Goal: Task Accomplishment & Management: Manage account settings

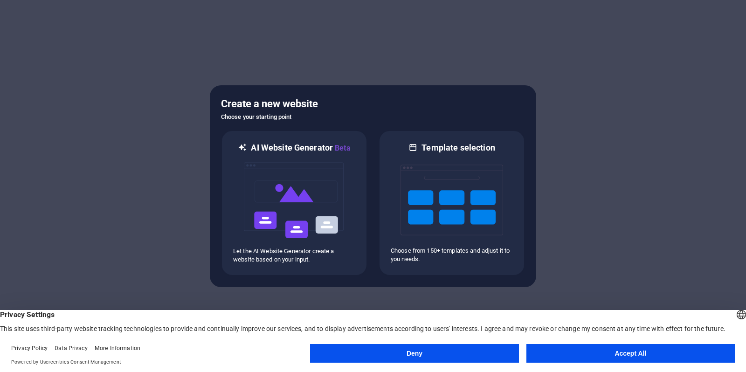
click at [615, 357] on button "Accept All" at bounding box center [631, 353] width 209 height 19
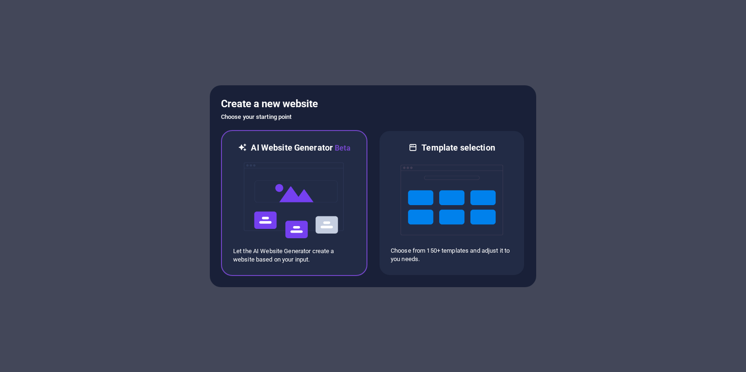
click at [307, 216] on img at bounding box center [294, 200] width 103 height 93
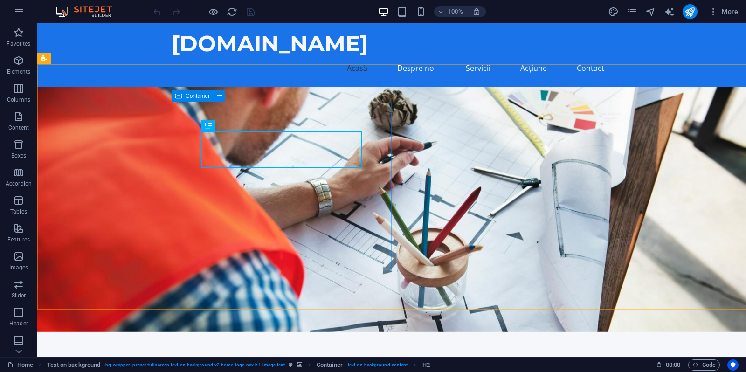
drag, startPoint x: 221, startPoint y: 98, endPoint x: 176, endPoint y: 101, distance: 44.4
click at [176, 101] on div "Container" at bounding box center [202, 97] width 60 height 12
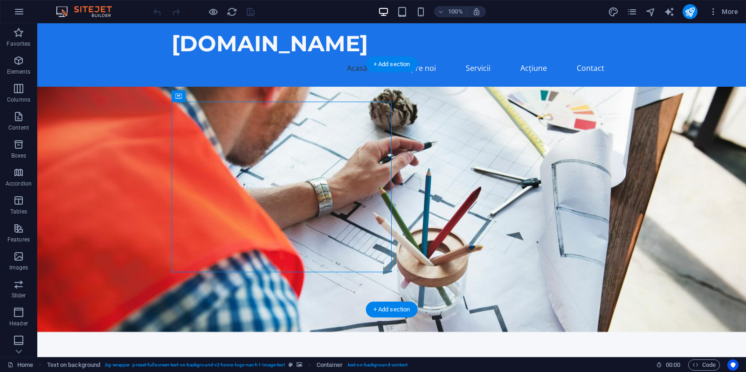
drag, startPoint x: 225, startPoint y: 123, endPoint x: 126, endPoint y: 103, distance: 101.4
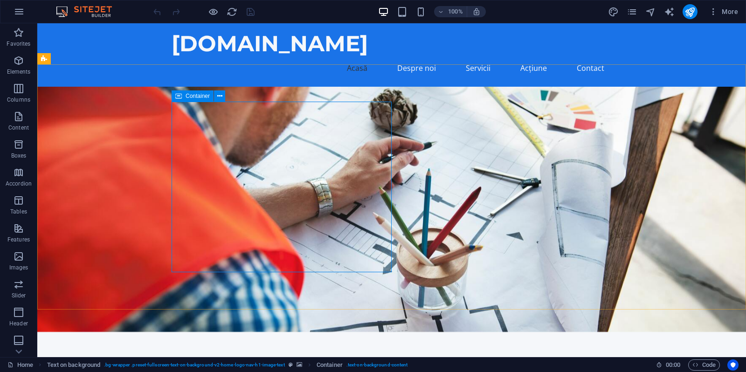
click at [176, 98] on icon at bounding box center [178, 96] width 7 height 11
click at [182, 96] on div "Container" at bounding box center [193, 96] width 42 height 11
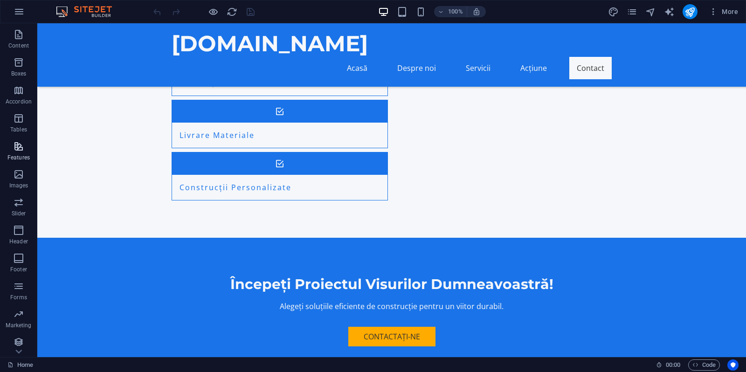
scroll to position [86, 0]
click at [367, 57] on nav "Acasă Despre noi Servicii Acțiune Contact" at bounding box center [392, 68] width 440 height 22
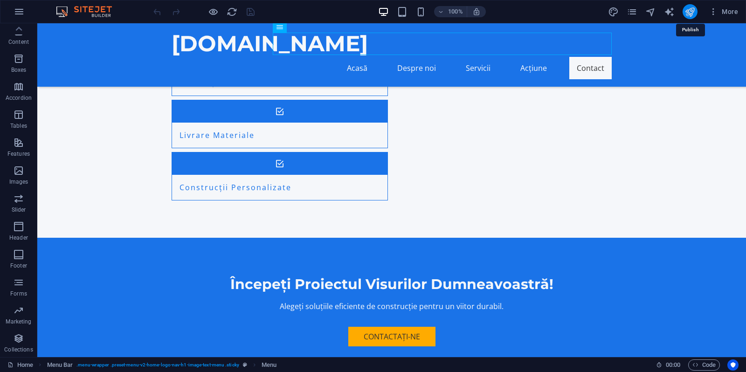
click at [693, 17] on icon "publish" at bounding box center [690, 12] width 11 height 11
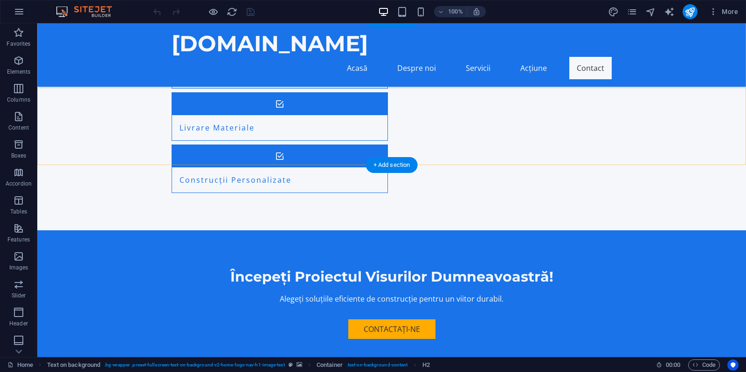
scroll to position [887, 0]
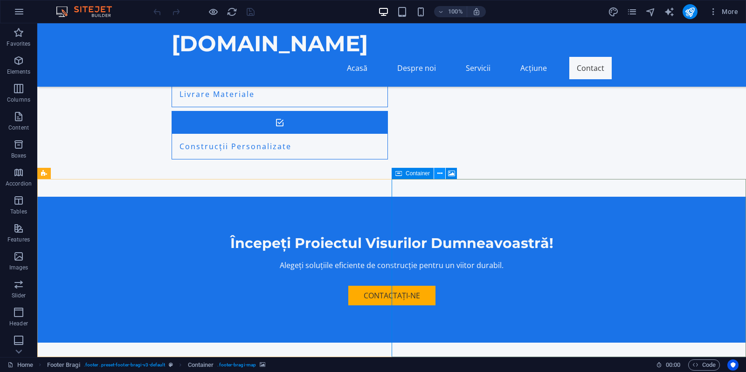
click at [440, 174] on icon at bounding box center [440, 174] width 5 height 10
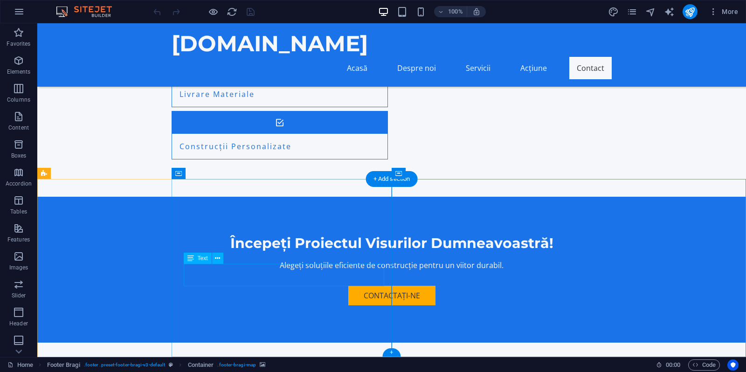
click at [198, 257] on span "Text" at bounding box center [203, 259] width 10 height 6
click at [222, 258] on button at bounding box center [217, 258] width 11 height 11
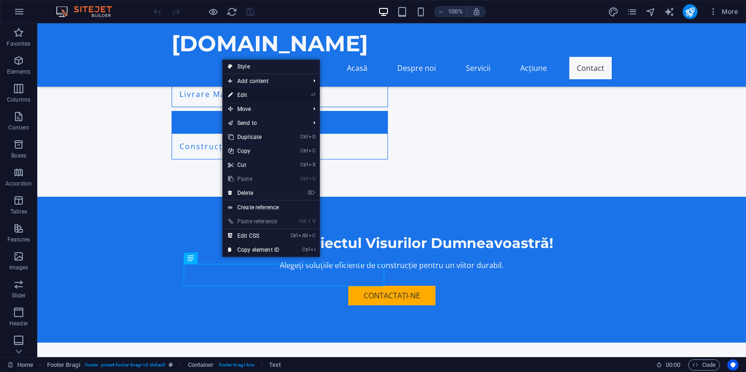
click at [240, 98] on link "⏎ Edit" at bounding box center [254, 95] width 63 height 14
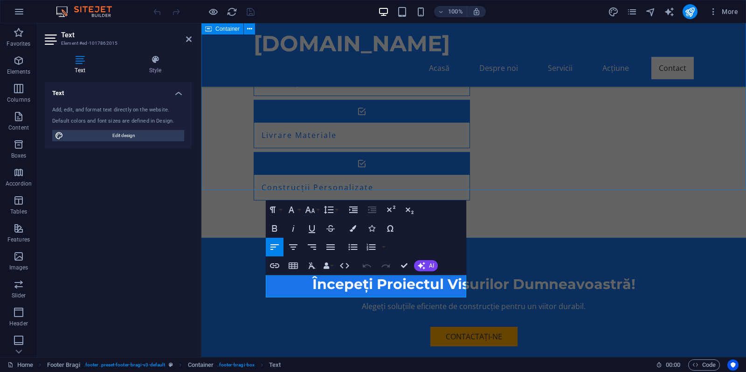
scroll to position [876, 0]
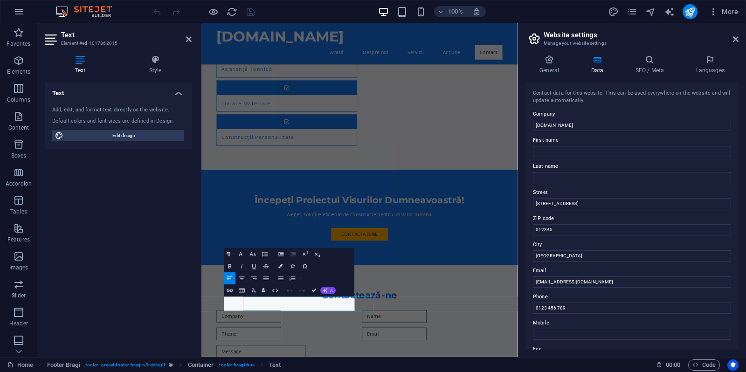
scroll to position [707, 0]
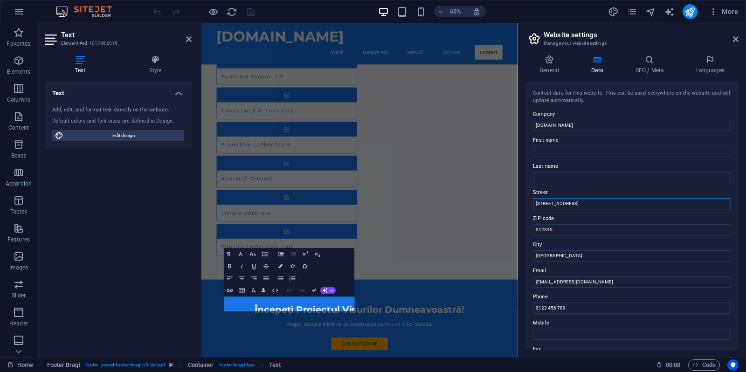
click at [596, 203] on input "Strada Exemplu 123" at bounding box center [632, 203] width 198 height 11
type input "[STREET_ADDRESS]"
click at [578, 232] on input "012345" at bounding box center [632, 229] width 198 height 11
type input "500414"
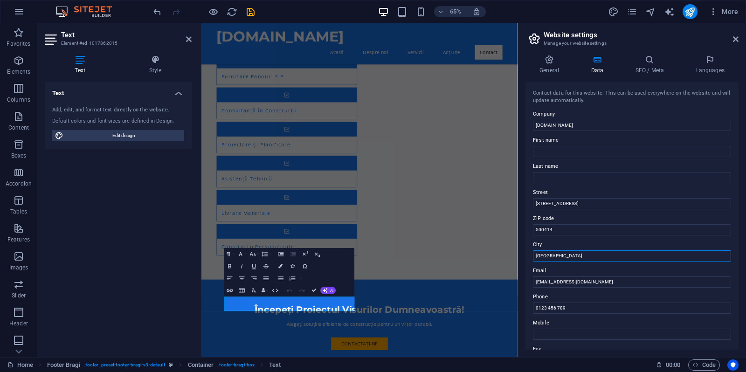
click at [575, 257] on input "București" at bounding box center [632, 256] width 198 height 11
type input "B"
type input "Brasov"
click at [580, 311] on input "0123 456 789" at bounding box center [632, 308] width 198 height 11
type input "0"
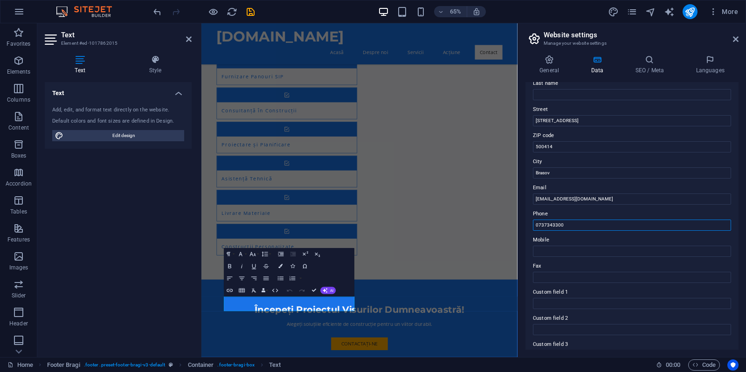
scroll to position [95, 0]
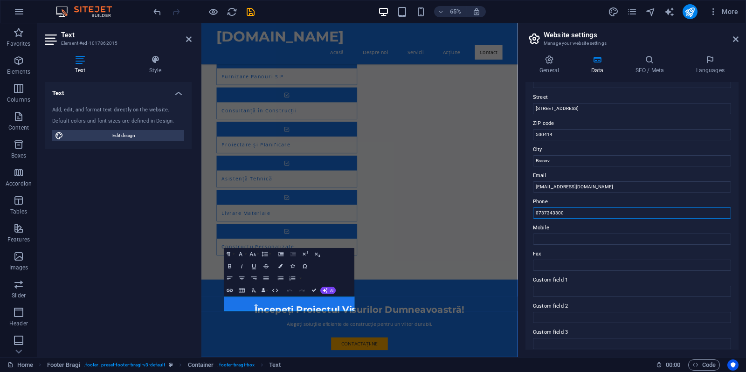
drag, startPoint x: 587, startPoint y: 216, endPoint x: 517, endPoint y: 210, distance: 69.7
click at [533, 210] on input "0737343300" at bounding box center [632, 213] width 198 height 11
type input "0737343300"
click at [556, 242] on input "Mobile" at bounding box center [632, 239] width 198 height 11
paste input "0737343300"
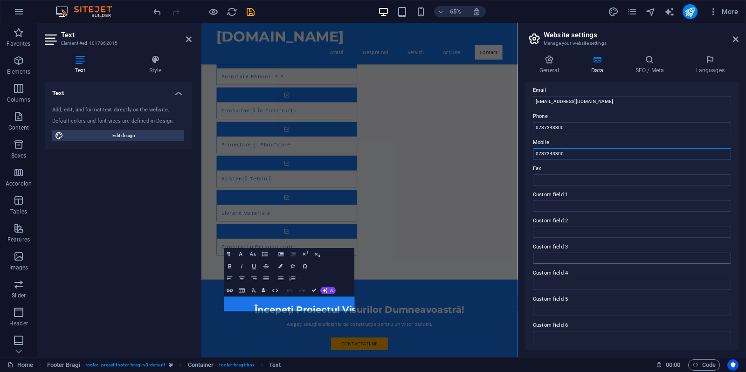
scroll to position [0, 0]
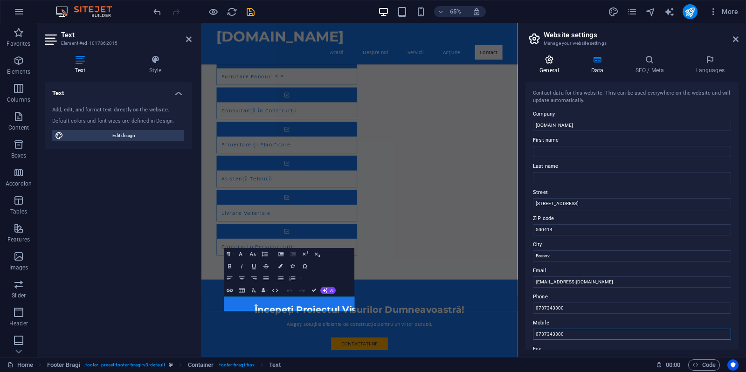
type input "0737343300"
click at [549, 71] on h4 "General" at bounding box center [551, 65] width 51 height 20
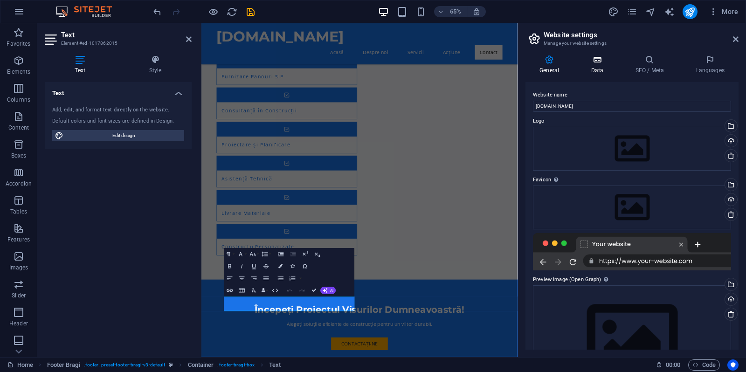
click at [605, 67] on h4 "Data" at bounding box center [599, 65] width 44 height 20
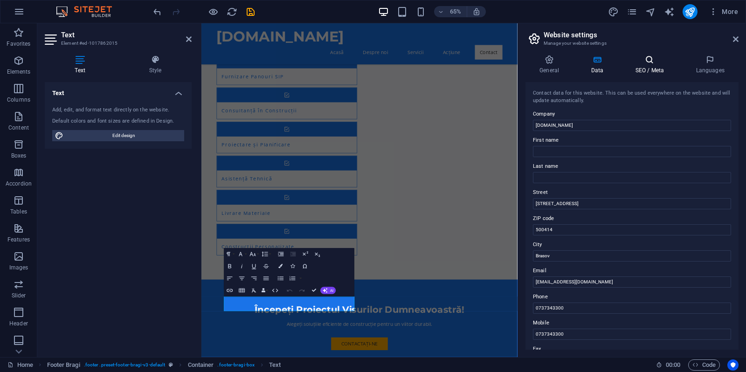
click at [651, 61] on icon at bounding box center [649, 59] width 57 height 9
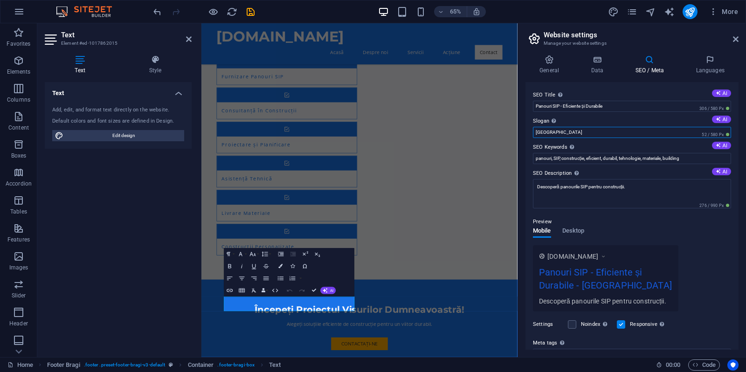
click at [614, 135] on input "Berlin" at bounding box center [632, 132] width 198 height 11
type input "B"
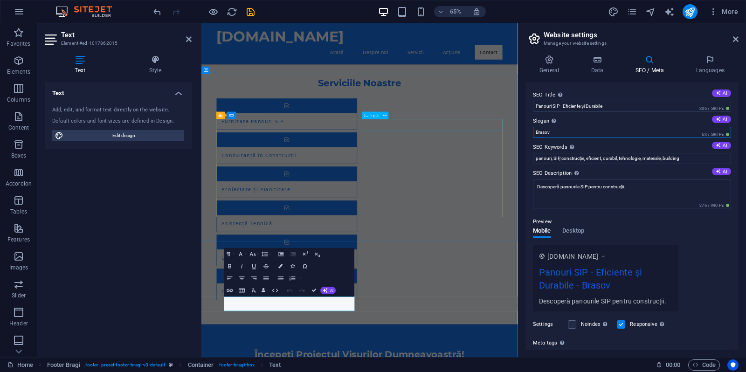
scroll to position [707, 0]
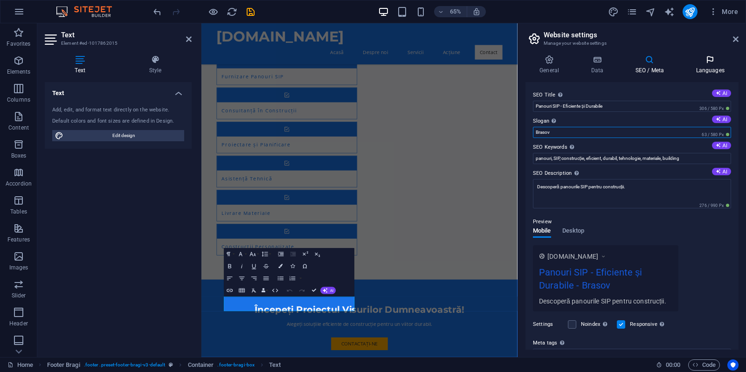
type input "Brasov"
click at [712, 65] on h4 "Languages" at bounding box center [710, 65] width 57 height 20
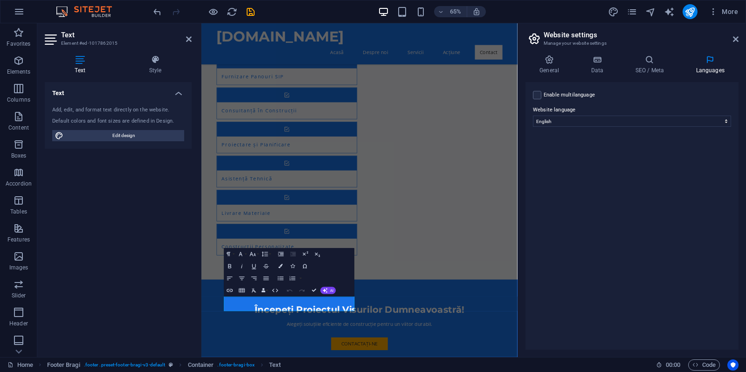
click at [712, 127] on div "Enable multilanguage To disable multilanguage delete all languages until only o…" at bounding box center [632, 216] width 213 height 268
click at [533, 116] on select "Abkhazian Afar Afrikaans Akan Albanian Amharic Arabic Aragonese Armenian Assame…" at bounding box center [632, 121] width 198 height 11
select select "131"
click option "Romanian" at bounding box center [0, 0] width 0 height 0
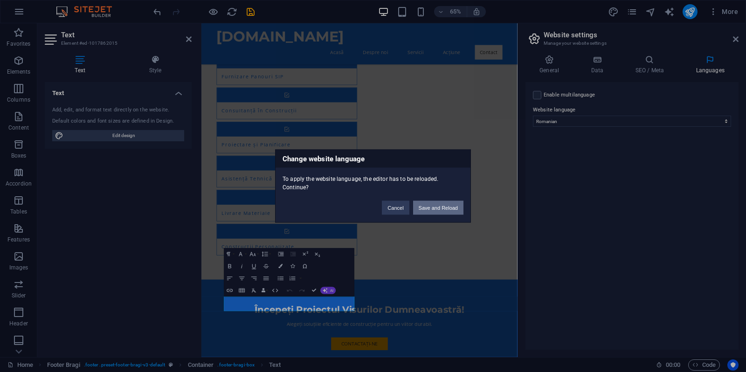
click at [440, 209] on button "Save and Reload" at bounding box center [438, 208] width 50 height 14
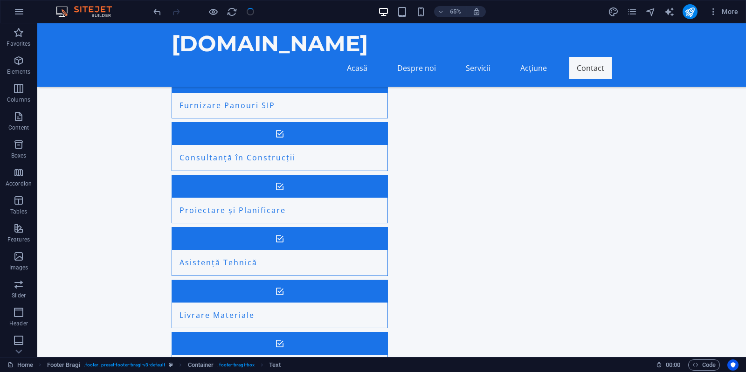
checkbox input "false"
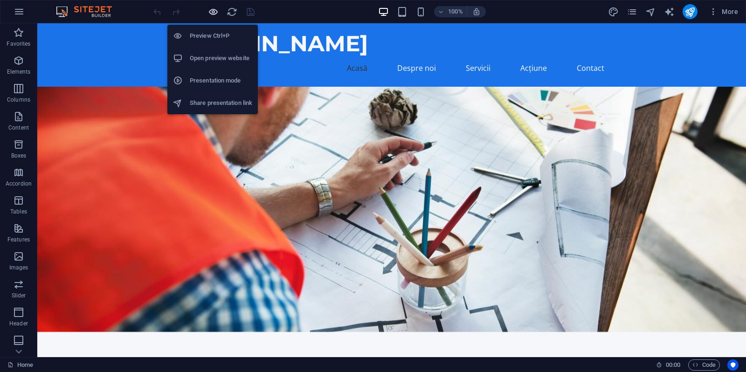
click at [212, 15] on icon "button" at bounding box center [213, 12] width 11 height 11
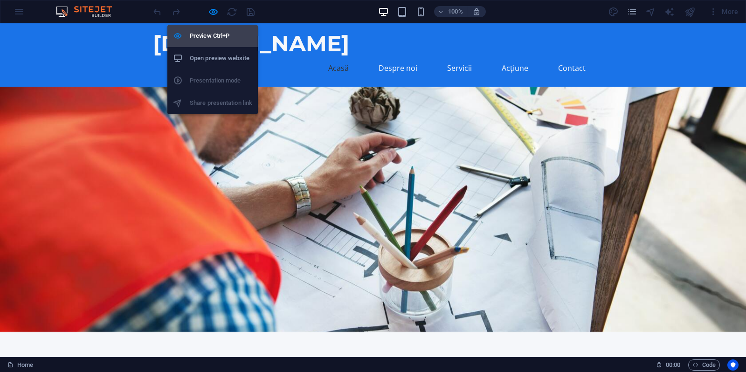
click at [213, 37] on h6 "Preview Ctrl+P" at bounding box center [221, 35] width 63 height 11
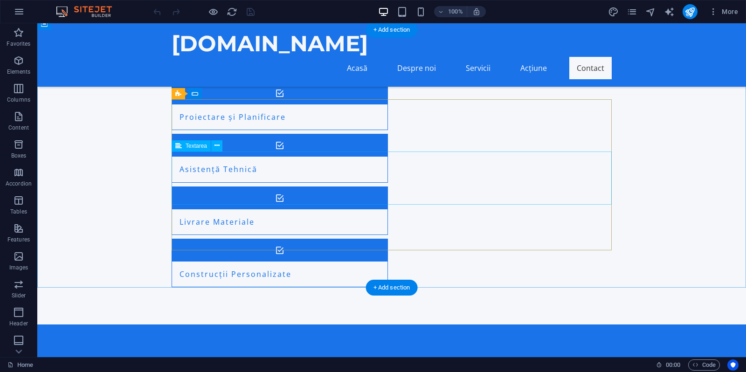
scroll to position [798, 0]
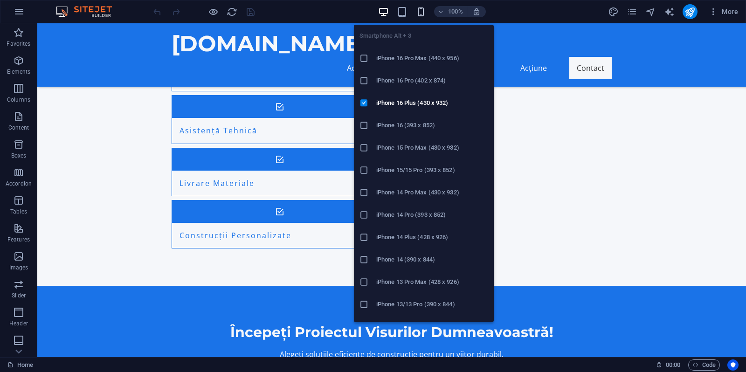
click at [419, 9] on icon "button" at bounding box center [421, 12] width 11 height 11
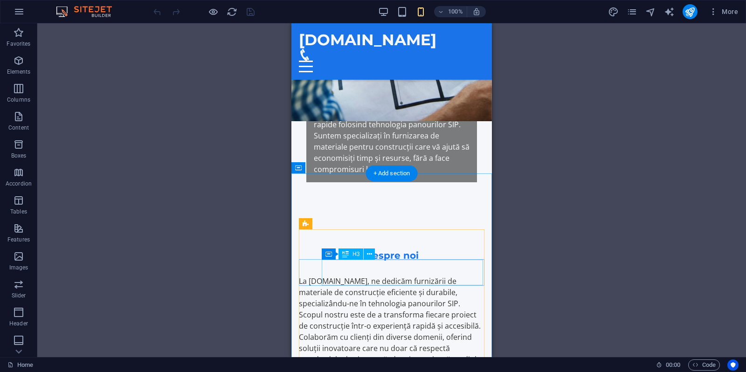
scroll to position [0, 0]
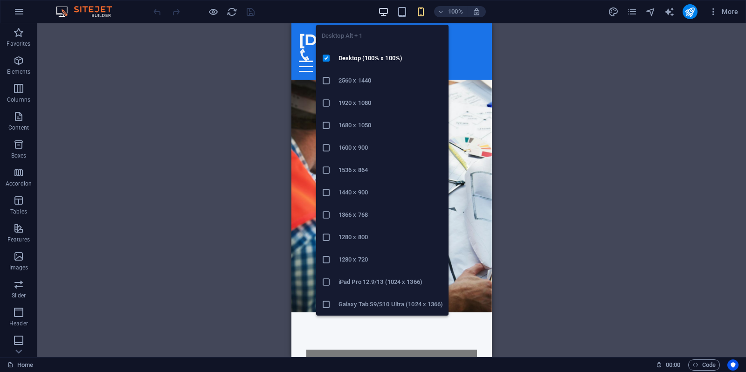
click at [381, 7] on icon "button" at bounding box center [383, 12] width 11 height 11
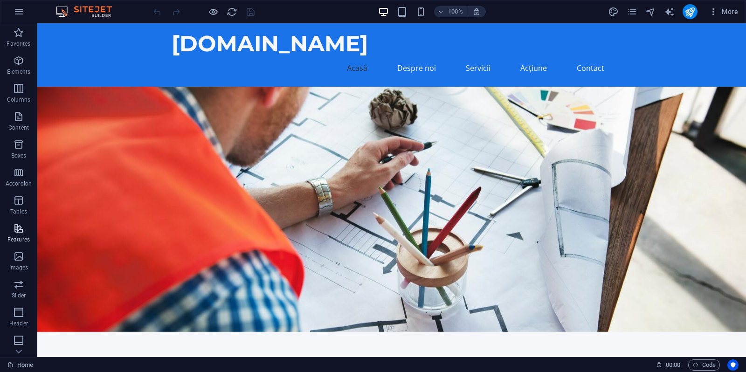
scroll to position [86, 0]
click at [20, 321] on p "Marketing" at bounding box center [19, 321] width 26 height 7
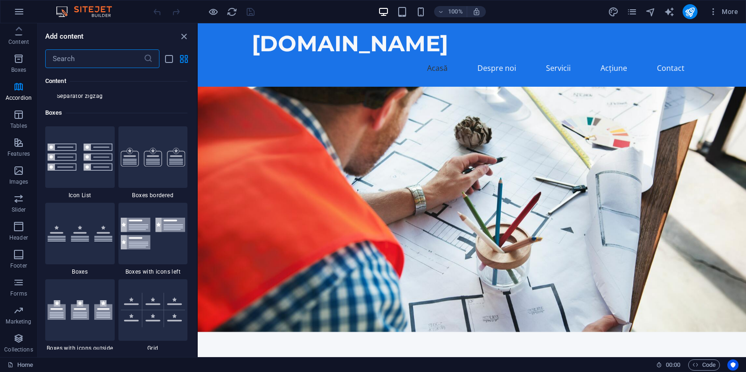
scroll to position [2279, 0]
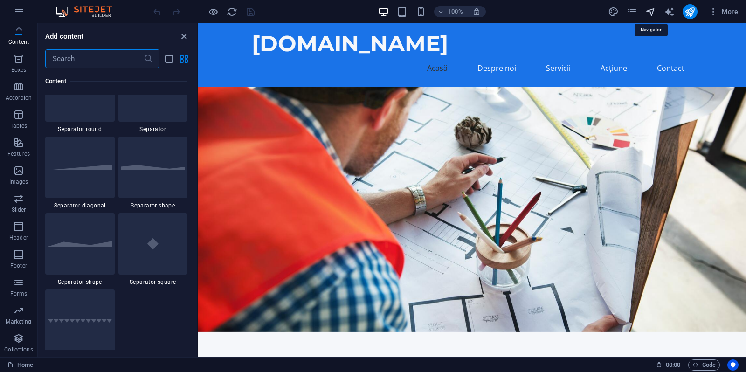
click at [654, 9] on icon "navigator" at bounding box center [651, 12] width 11 height 11
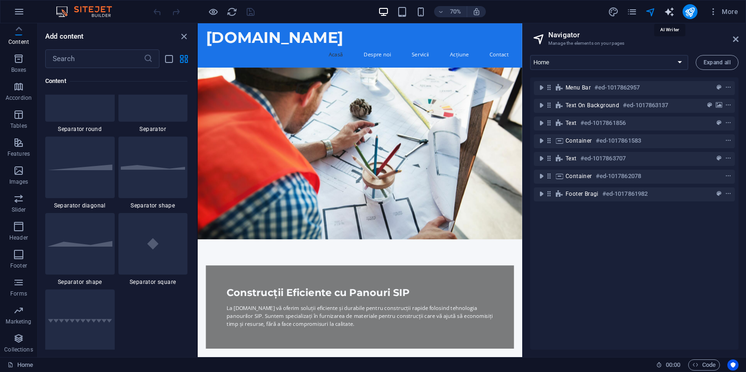
click at [671, 13] on icon "text_generator" at bounding box center [669, 12] width 11 height 11
select select "English"
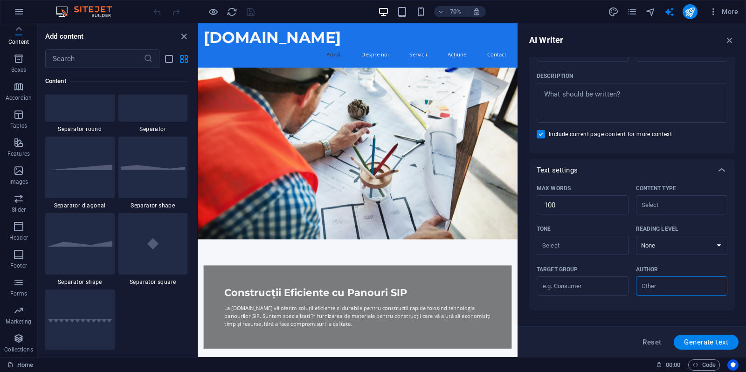
scroll to position [183, 0]
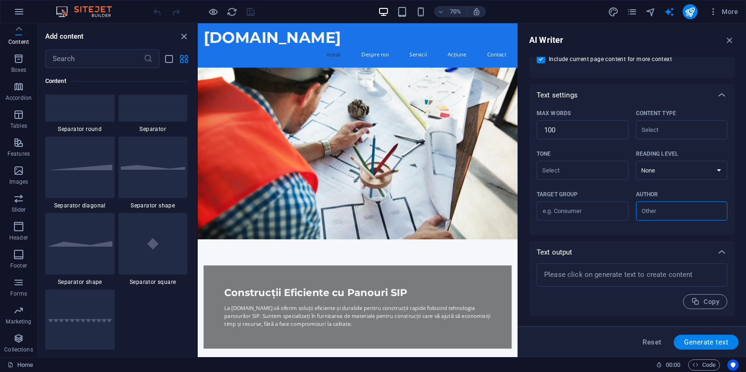
click at [556, 15] on div "70% More" at bounding box center [447, 11] width 591 height 15
click at [731, 13] on span "More" at bounding box center [723, 11] width 29 height 9
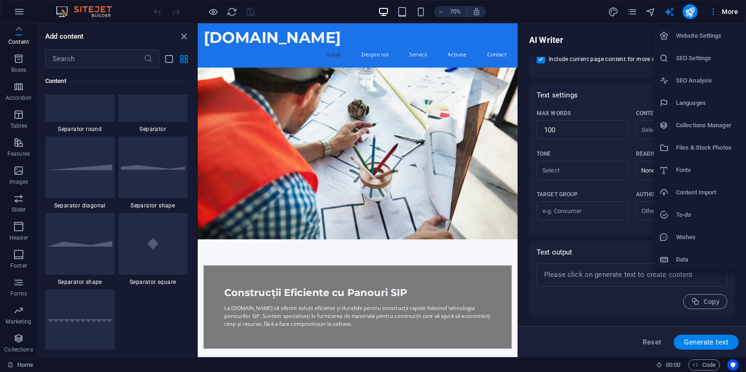
click at [690, 264] on h6 "Data" at bounding box center [705, 259] width 56 height 11
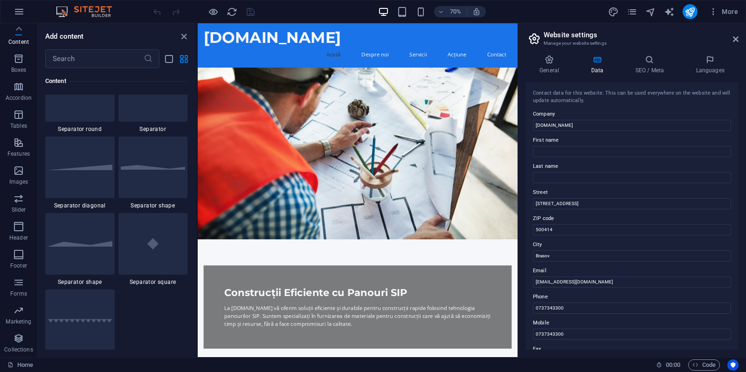
click at [732, 36] on h2 "Website settings" at bounding box center [641, 35] width 195 height 8
click at [739, 38] on aside "Website settings Manage your website settings General Data SEO / Meta Languages…" at bounding box center [632, 190] width 229 height 334
click at [739, 37] on icon at bounding box center [736, 38] width 6 height 7
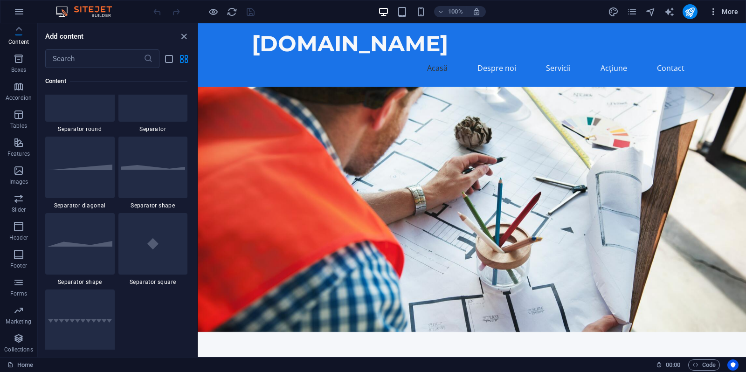
click at [712, 13] on icon "button" at bounding box center [713, 11] width 9 height 9
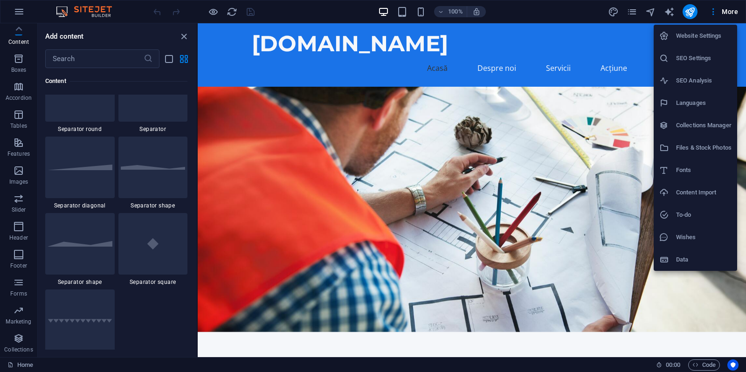
click at [693, 211] on h6 "To-do" at bounding box center [705, 214] width 56 height 11
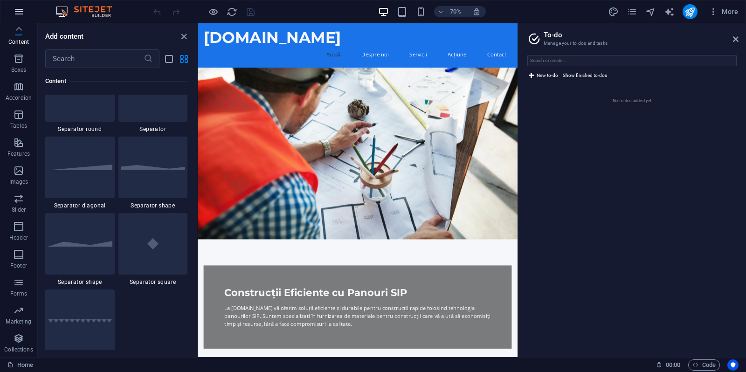
click at [21, 9] on icon "button" at bounding box center [19, 11] width 11 height 11
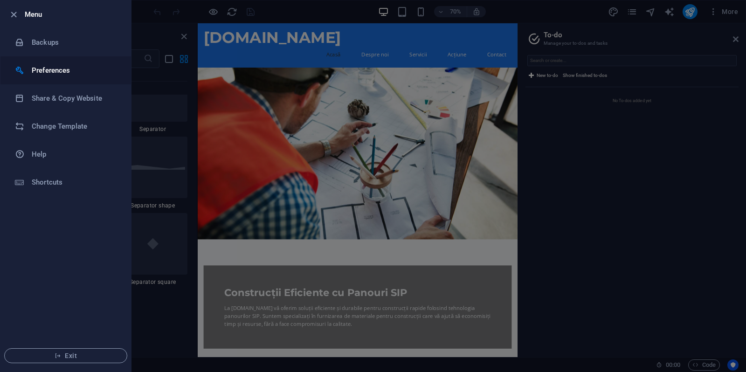
click at [66, 72] on h6 "Preferences" at bounding box center [75, 70] width 86 height 11
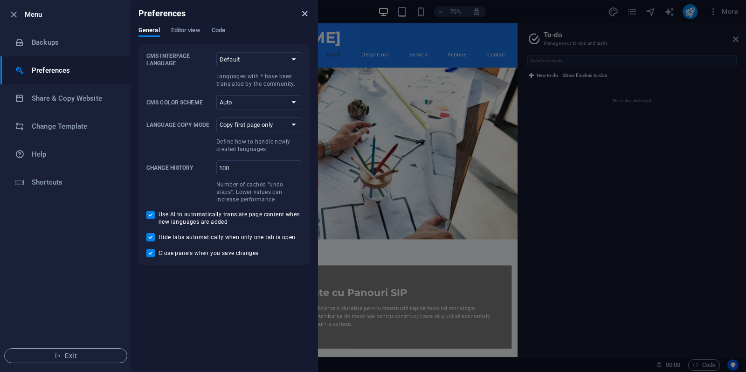
click at [304, 18] on icon "close" at bounding box center [305, 13] width 11 height 11
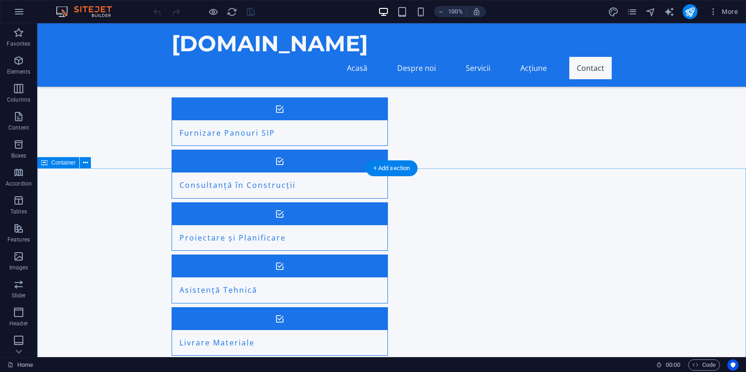
scroll to position [887, 0]
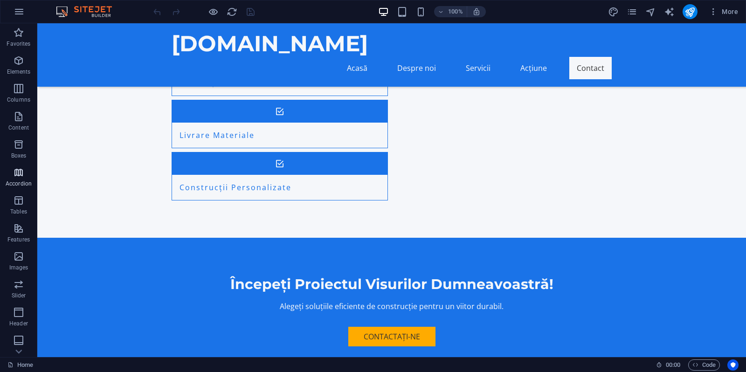
scroll to position [86, 0]
click at [14, 146] on icon "button" at bounding box center [18, 142] width 11 height 11
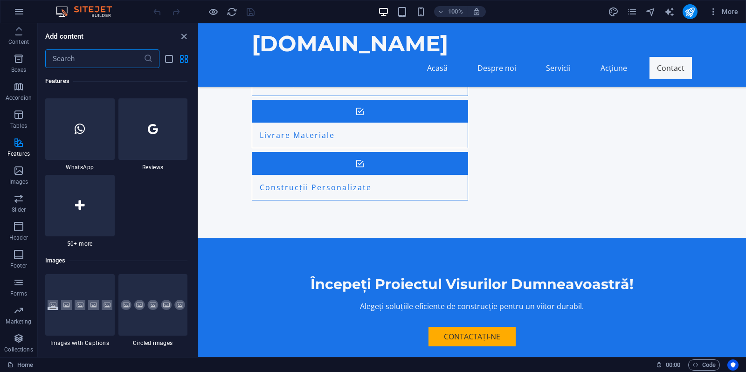
scroll to position [4589, 0]
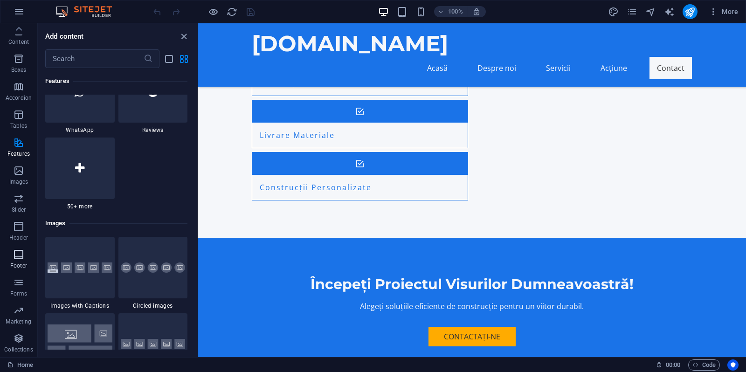
click at [21, 253] on icon "button" at bounding box center [18, 254] width 11 height 11
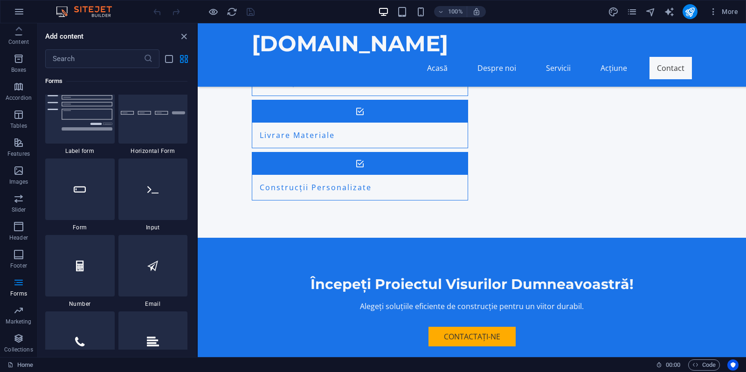
scroll to position [6986, 0]
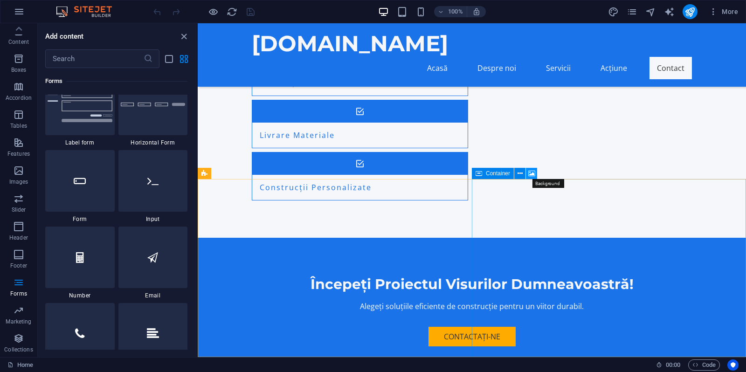
click at [533, 174] on icon at bounding box center [532, 174] width 7 height 10
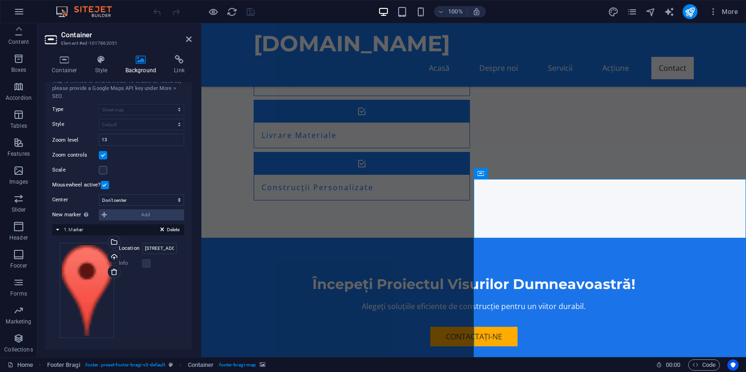
scroll to position [105, 0]
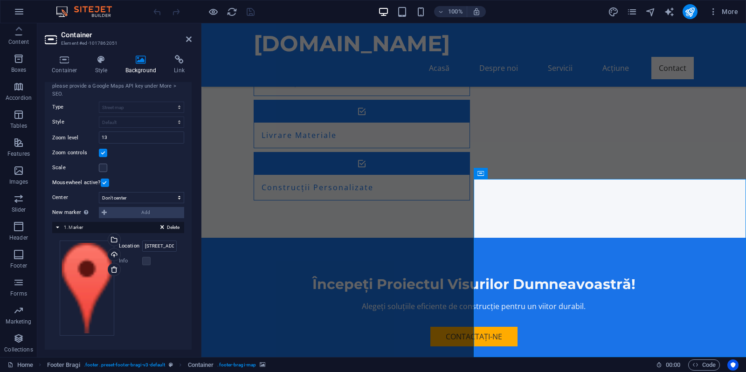
click at [130, 247] on label "Location" at bounding box center [130, 246] width 23 height 11
click at [142, 247] on input "Strada Exemplu 123, 012345 București" at bounding box center [159, 246] width 35 height 11
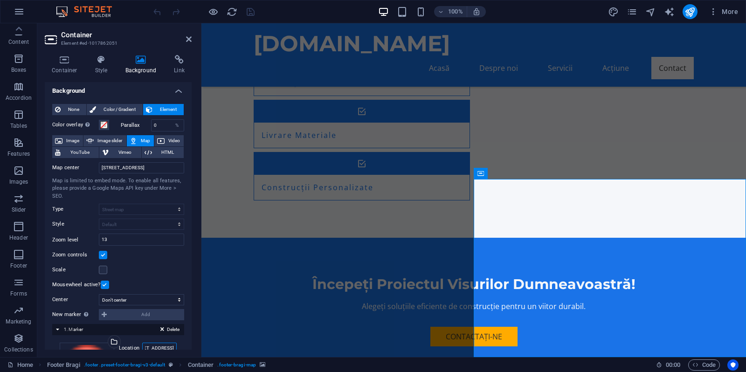
scroll to position [0, 0]
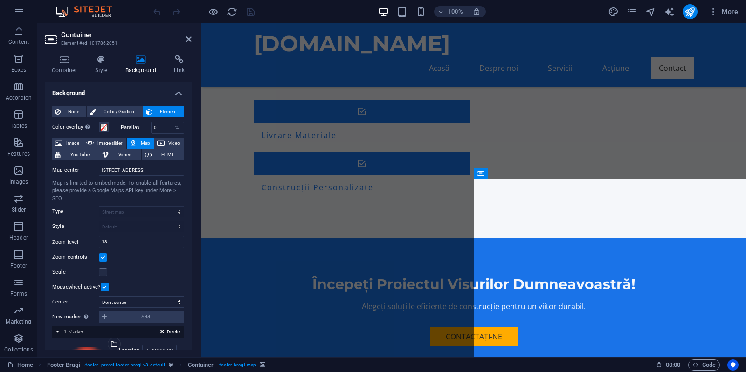
click at [140, 140] on button "Map" at bounding box center [140, 143] width 27 height 11
click at [175, 168] on input "Strada Exemplu 123, 012345 București" at bounding box center [141, 170] width 85 height 11
type input "S"
type input "Zizinului Nr 32 Brasov"
click at [190, 42] on icon at bounding box center [189, 38] width 6 height 7
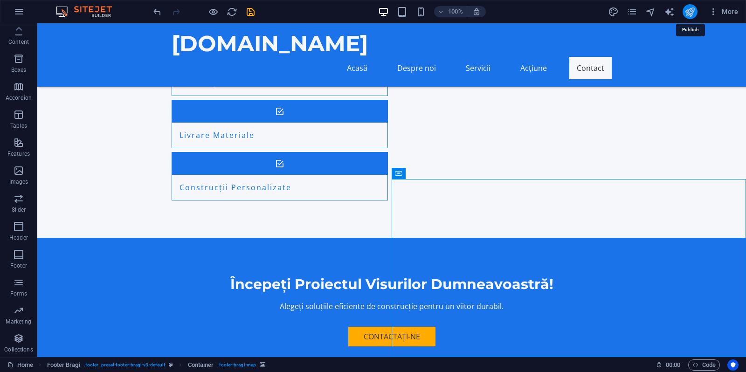
click at [690, 10] on icon "publish" at bounding box center [690, 12] width 11 height 11
checkbox input "false"
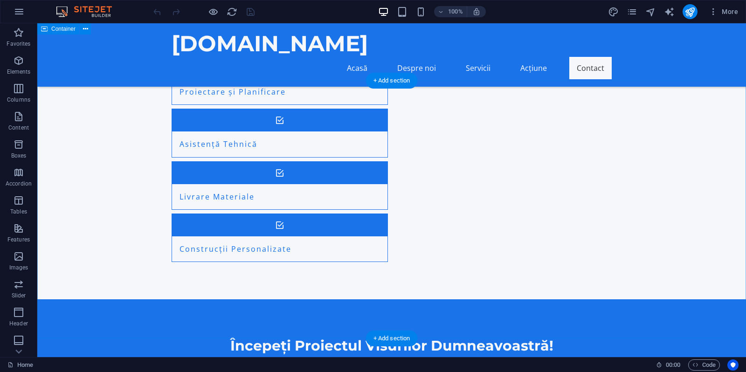
scroll to position [727, 0]
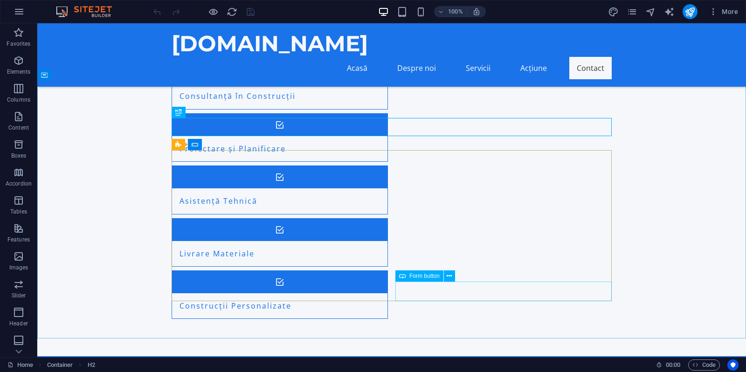
click at [430, 280] on div "Form button" at bounding box center [420, 276] width 48 height 11
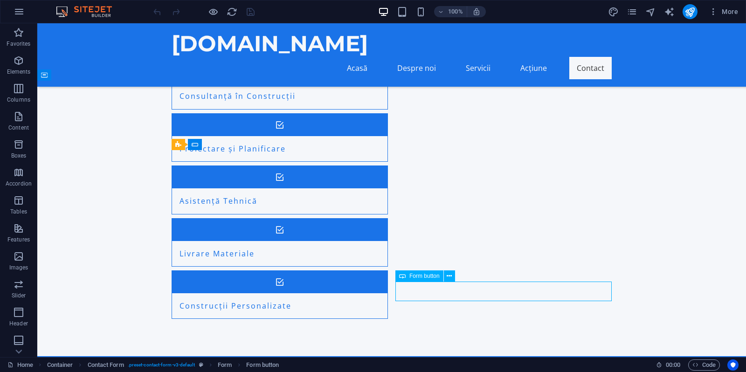
click at [426, 275] on span "Form button" at bounding box center [425, 276] width 30 height 6
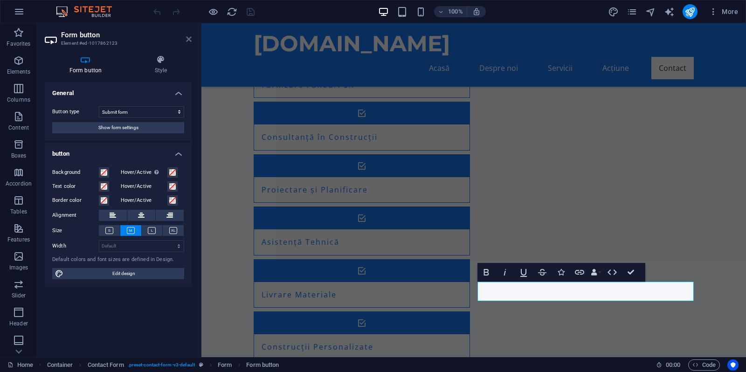
click at [189, 41] on icon at bounding box center [189, 38] width 6 height 7
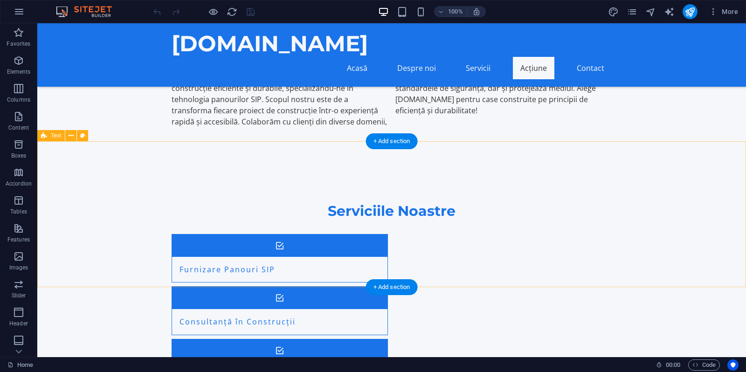
scroll to position [515, 0]
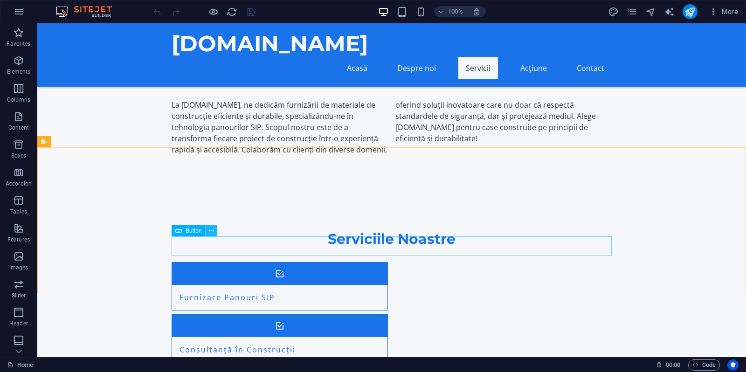
click at [215, 230] on button at bounding box center [211, 230] width 11 height 11
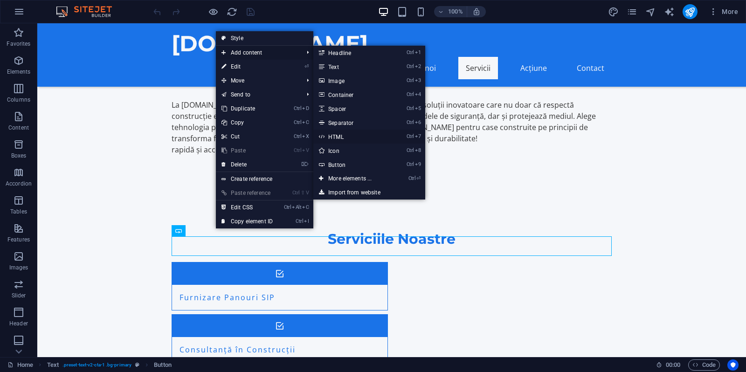
click at [346, 136] on link "Ctrl 7 HTML" at bounding box center [352, 137] width 77 height 14
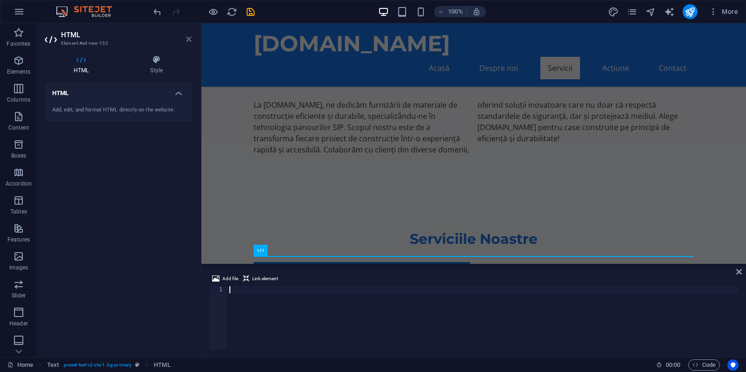
click at [190, 41] on icon at bounding box center [189, 38] width 6 height 7
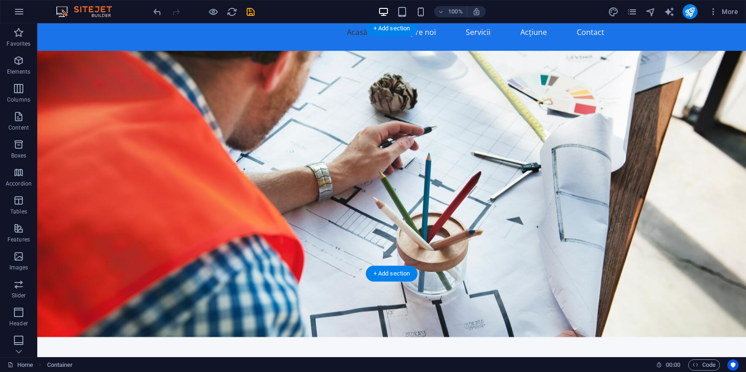
scroll to position [0, 0]
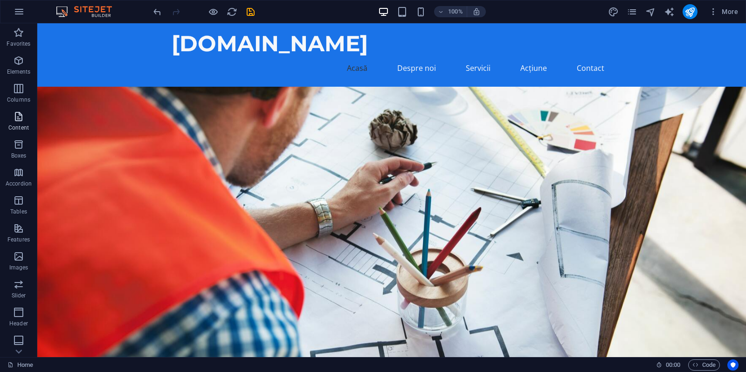
click at [22, 121] on icon "button" at bounding box center [18, 116] width 11 height 11
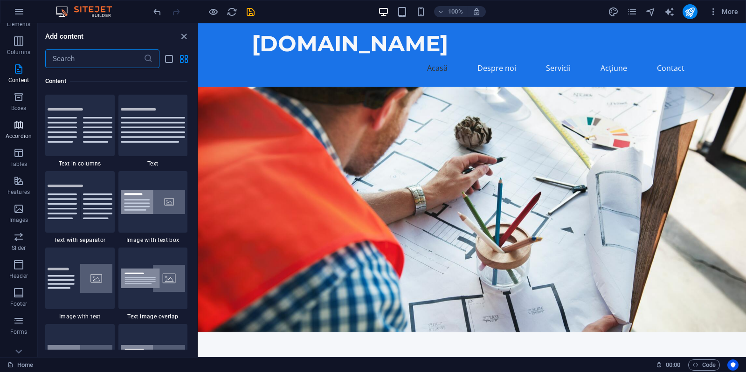
scroll to position [86, 0]
click at [20, 291] on p "Forms" at bounding box center [18, 293] width 17 height 7
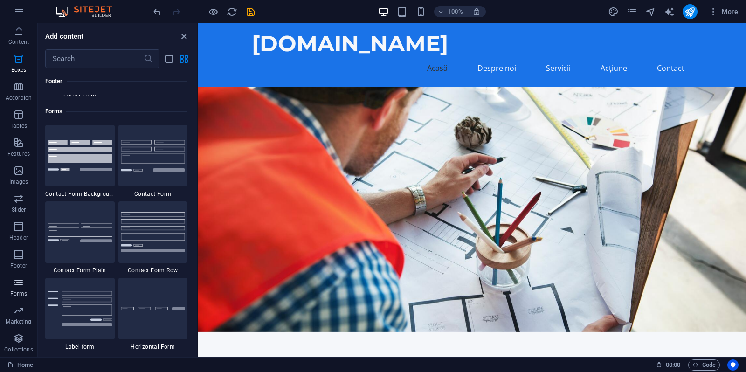
scroll to position [6812, 0]
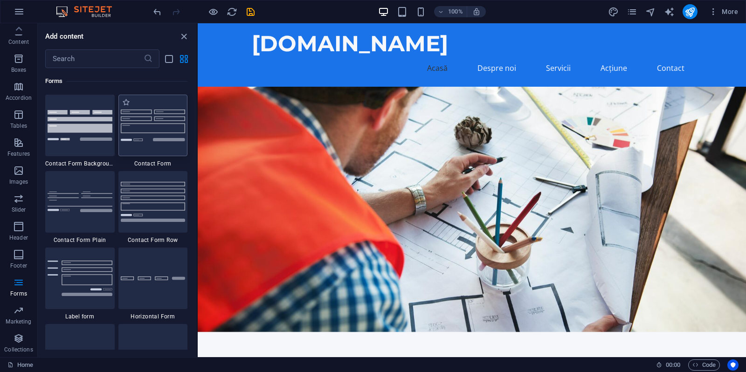
click at [159, 147] on div at bounding box center [154, 126] width 70 height 62
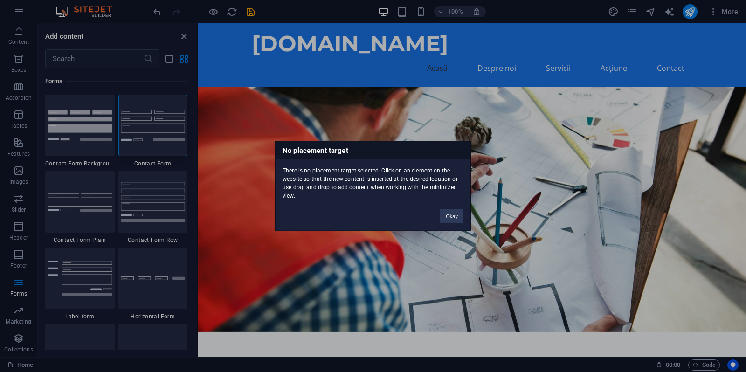
click at [576, 157] on div "No placement target There is no placement target selected. Click on an element …" at bounding box center [373, 186] width 746 height 372
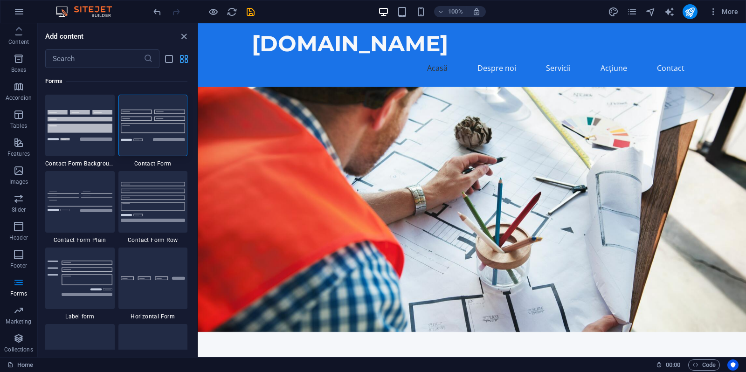
click at [184, 61] on icon "grid-view" at bounding box center [184, 59] width 11 height 11
click at [170, 62] on icon "list-view" at bounding box center [169, 59] width 11 height 11
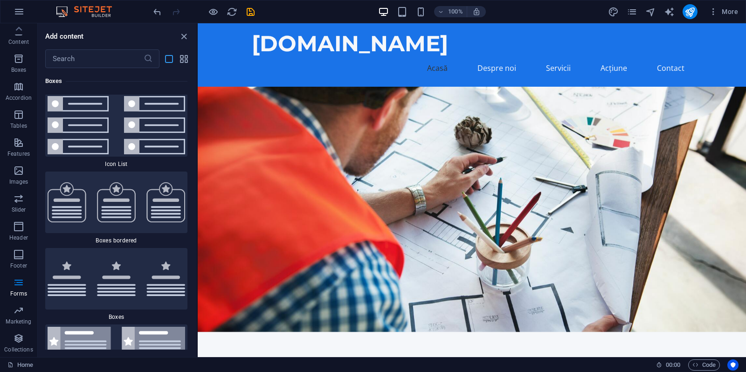
scroll to position [15773, 0]
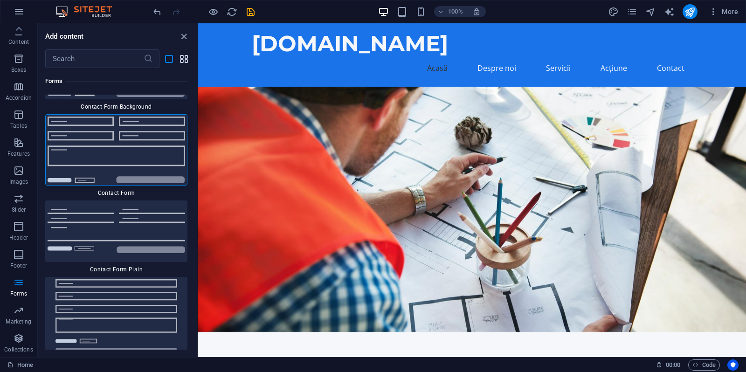
click at [186, 60] on icon "grid-view" at bounding box center [184, 59] width 11 height 11
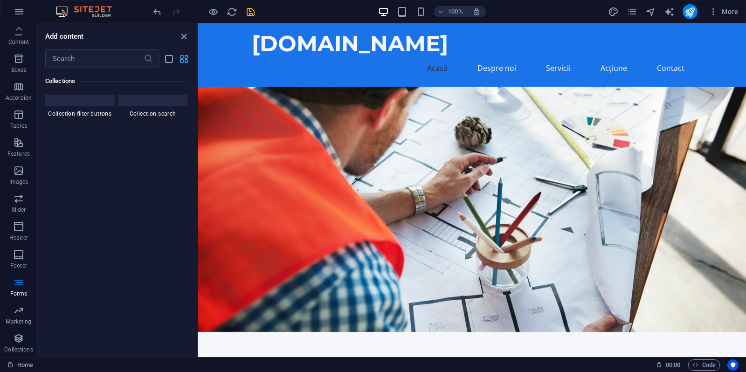
scroll to position [6812, 0]
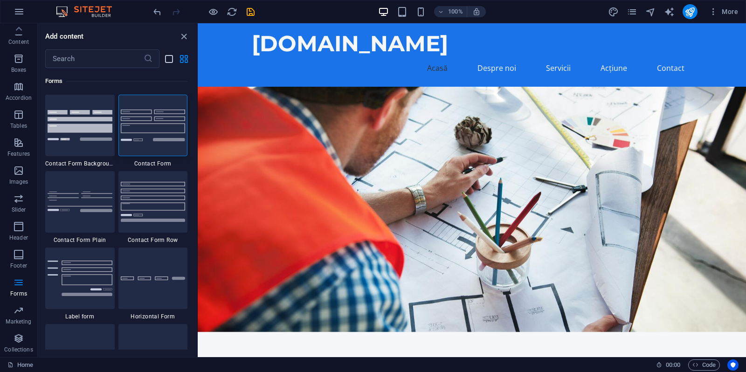
click at [169, 61] on icon "list-view" at bounding box center [169, 59] width 11 height 11
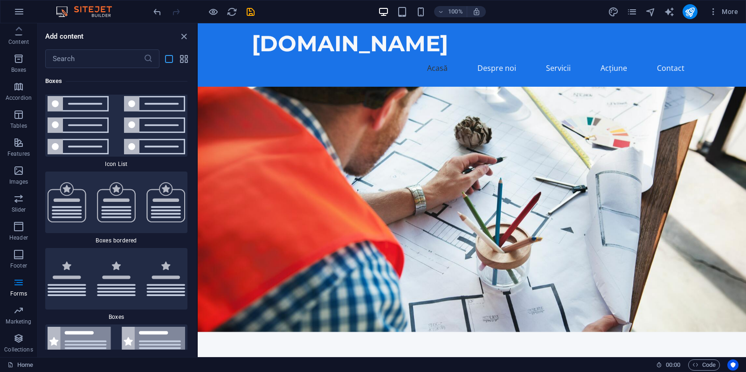
scroll to position [15773, 0]
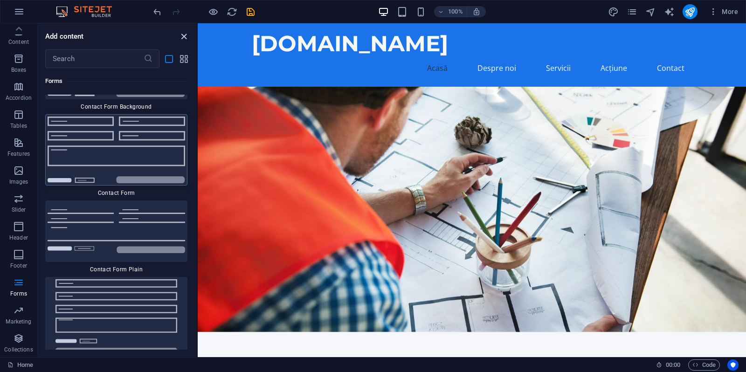
click at [185, 39] on icon "close panel" at bounding box center [184, 36] width 11 height 11
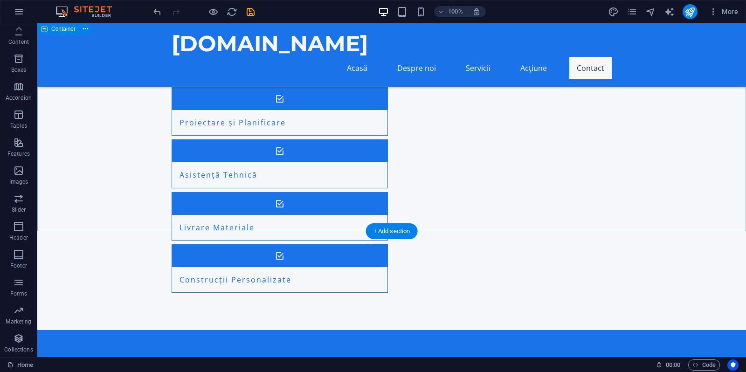
scroll to position [781, 0]
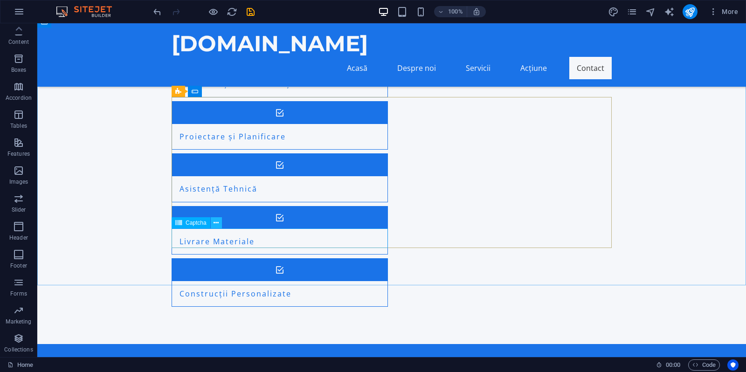
click at [216, 225] on icon at bounding box center [216, 223] width 5 height 10
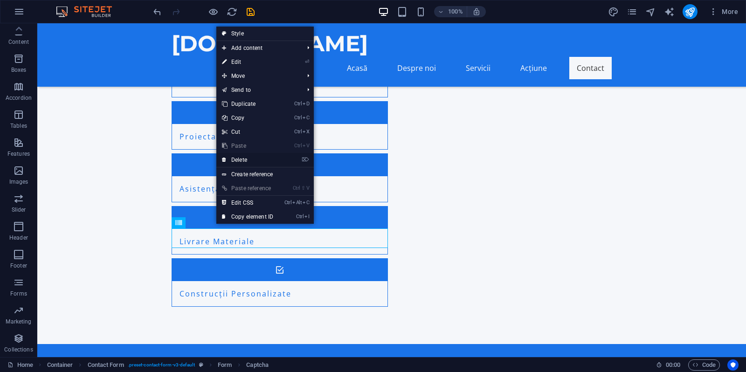
click at [255, 163] on link "⌦ Delete" at bounding box center [247, 160] width 63 height 14
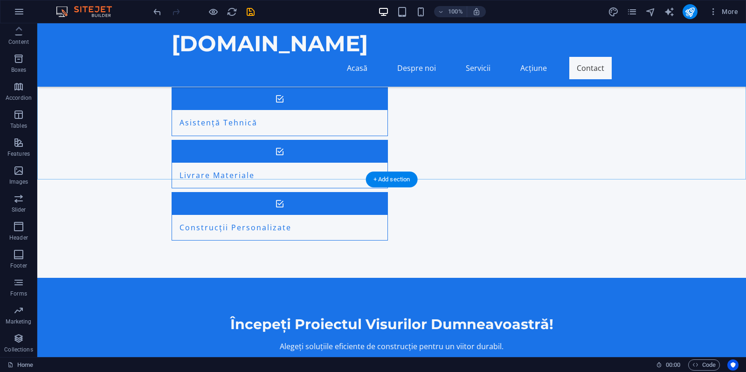
scroll to position [887, 0]
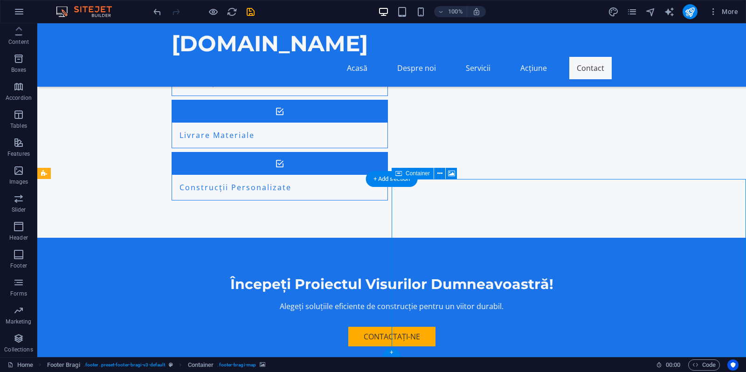
click at [419, 174] on span "Container" at bounding box center [418, 174] width 24 height 6
click at [439, 175] on icon at bounding box center [440, 174] width 5 height 10
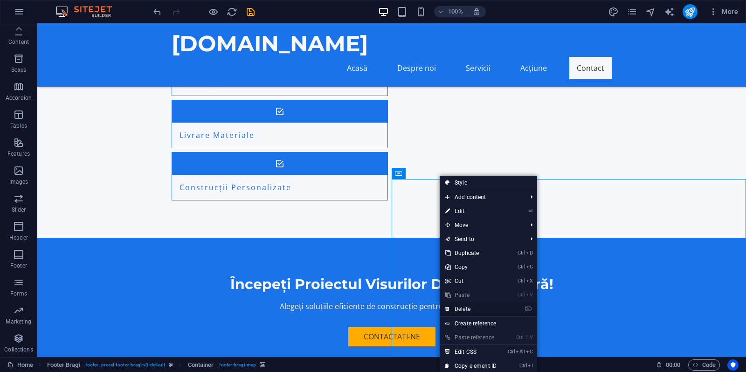
click at [462, 310] on link "⌦ Delete" at bounding box center [471, 309] width 63 height 14
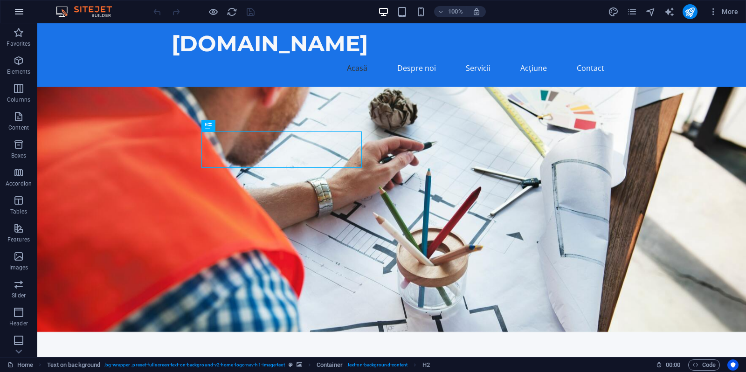
click at [20, 12] on icon "button" at bounding box center [19, 11] width 11 height 11
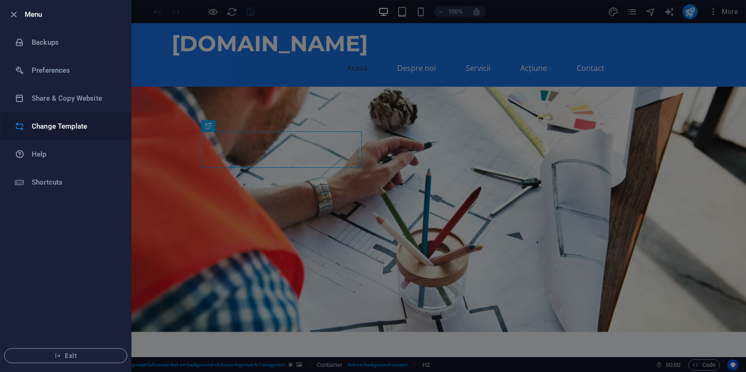
click at [80, 131] on h6 "Change Template" at bounding box center [75, 126] width 86 height 11
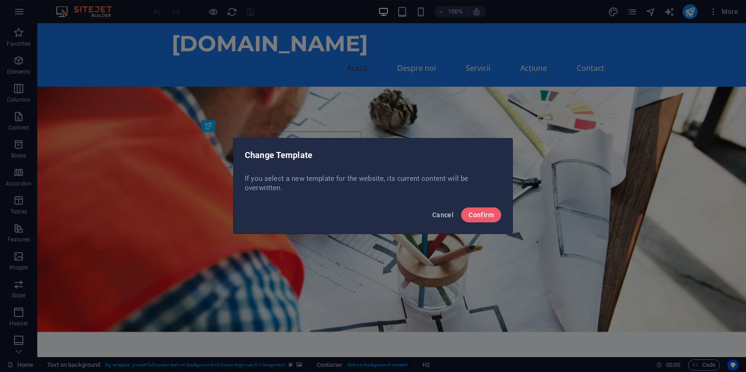
click at [445, 215] on span "Cancel" at bounding box center [442, 214] width 21 height 7
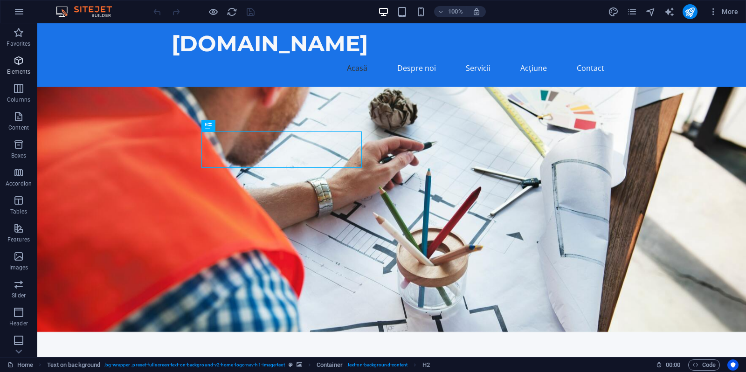
click at [23, 71] on p "Elements" at bounding box center [19, 71] width 24 height 7
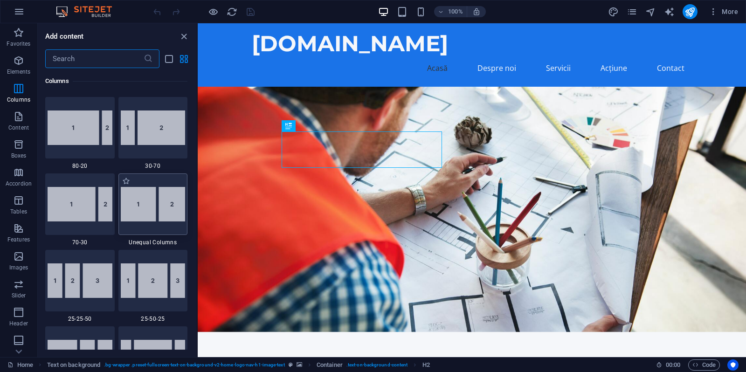
scroll to position [1337, 0]
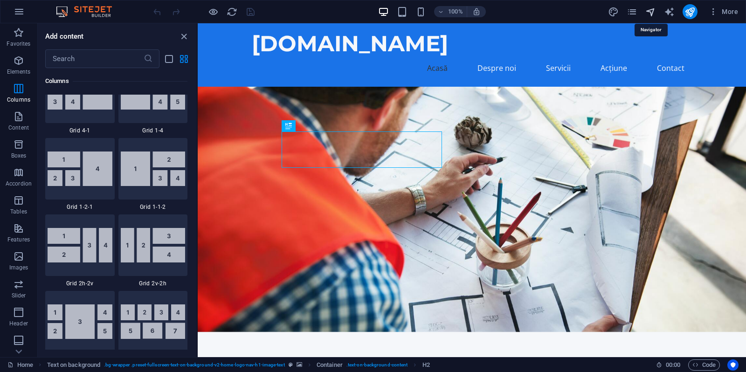
click at [650, 13] on icon "navigator" at bounding box center [651, 12] width 11 height 11
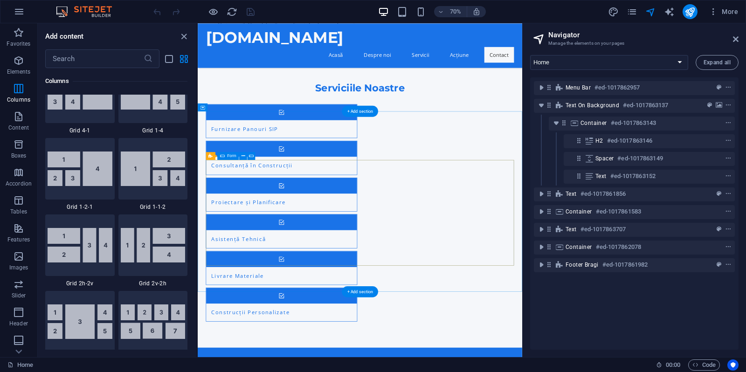
scroll to position [691, 0]
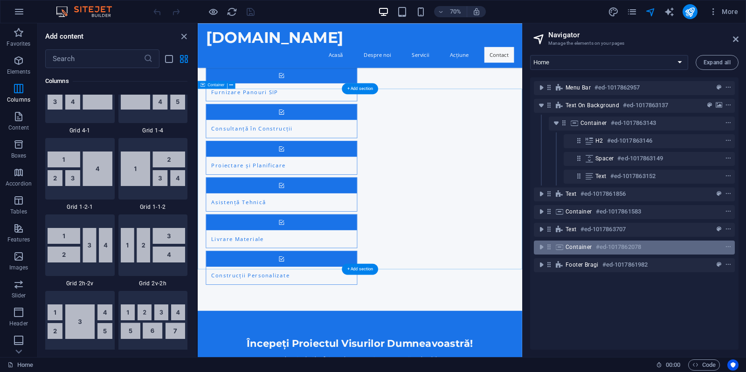
click at [584, 251] on div "Container #ed-1017862078" at bounding box center [627, 247] width 123 height 11
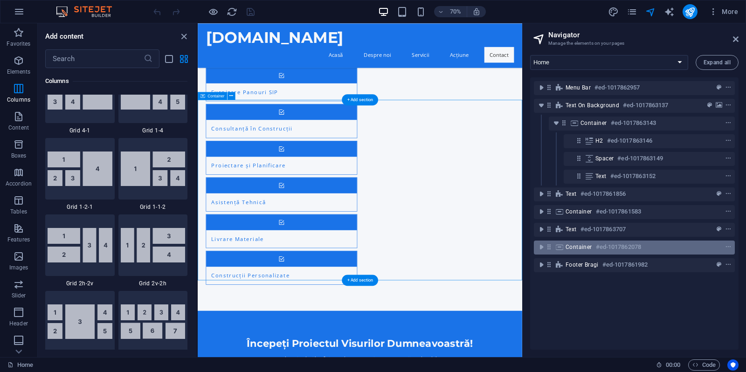
scroll to position [675, 0]
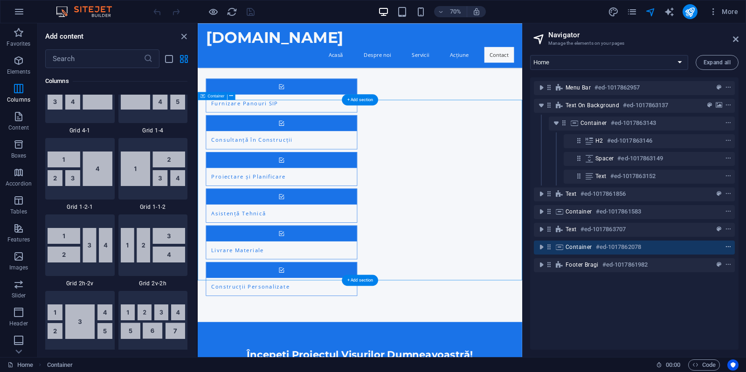
click at [728, 245] on icon "context-menu" at bounding box center [728, 247] width 7 height 7
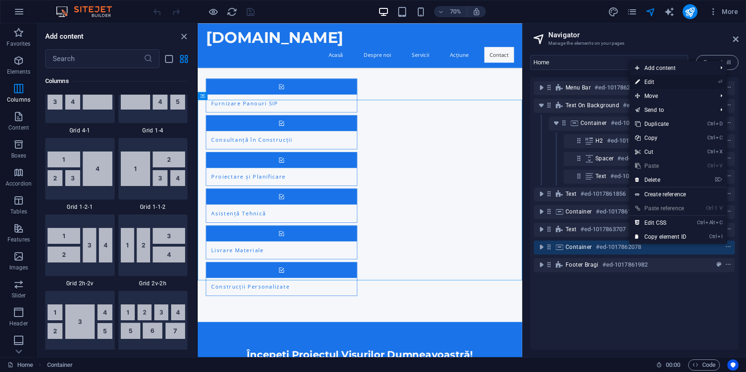
click at [662, 83] on link "⏎ Edit" at bounding box center [661, 82] width 63 height 14
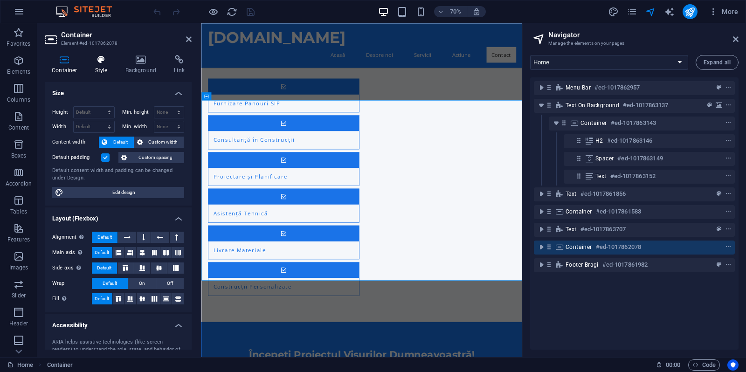
click at [97, 70] on h4 "Style" at bounding box center [103, 65] width 30 height 20
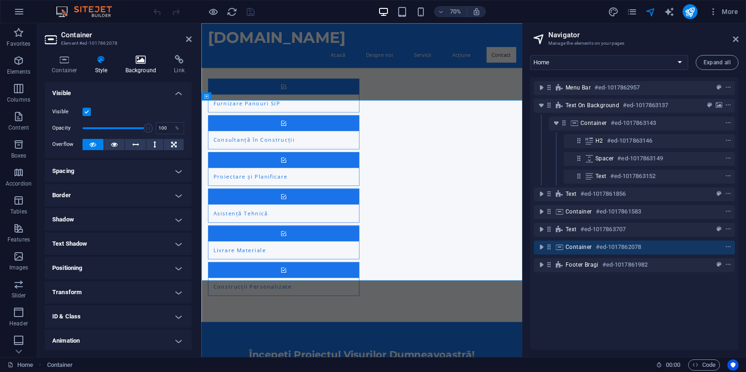
click at [140, 62] on icon at bounding box center [141, 59] width 45 height 9
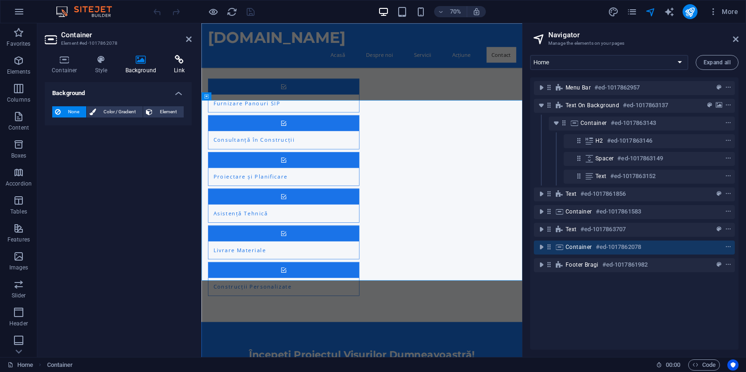
click at [181, 66] on h4 "Link" at bounding box center [179, 65] width 25 height 20
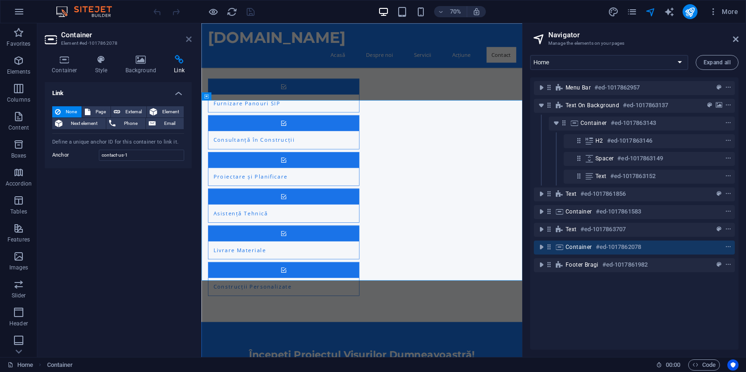
click at [187, 40] on icon at bounding box center [189, 38] width 6 height 7
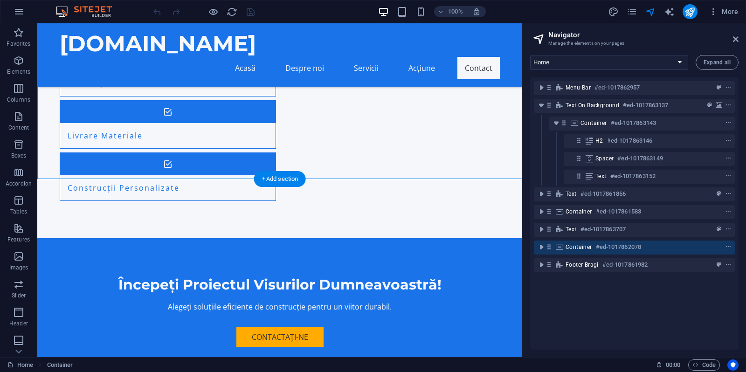
scroll to position [887, 0]
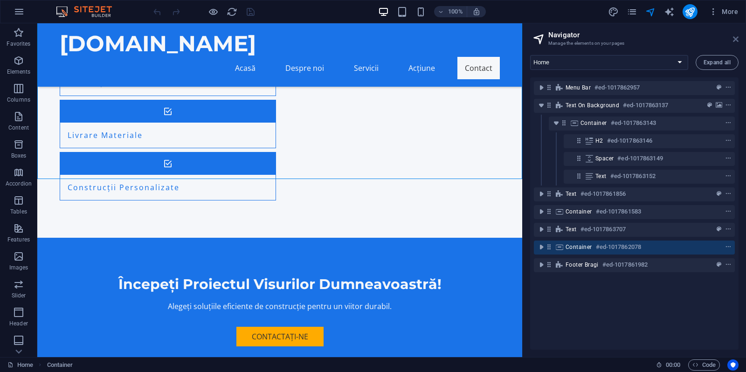
click at [735, 40] on icon at bounding box center [736, 38] width 6 height 7
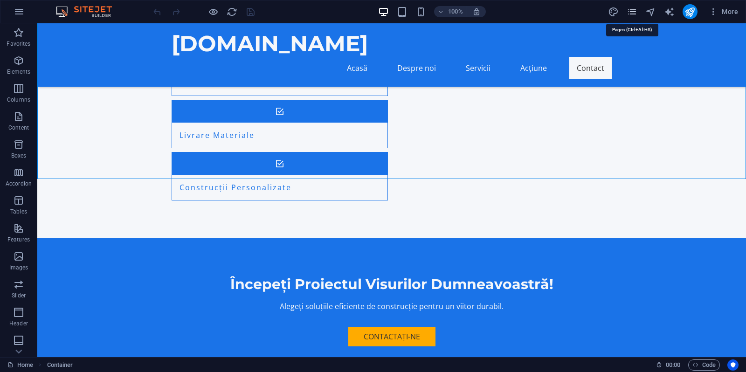
click at [633, 14] on icon "pages" at bounding box center [632, 12] width 11 height 11
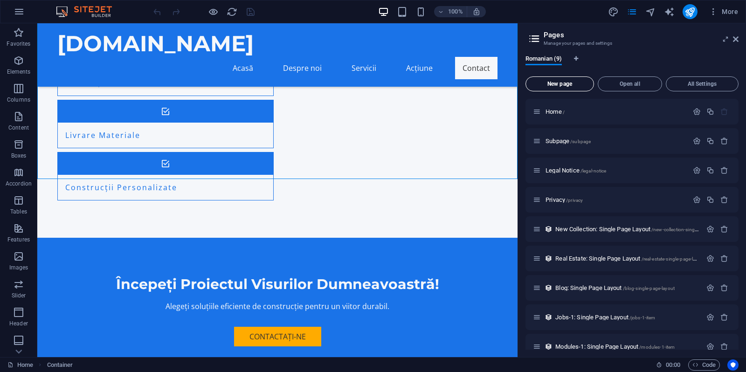
click at [569, 85] on span "New page" at bounding box center [560, 84] width 60 height 6
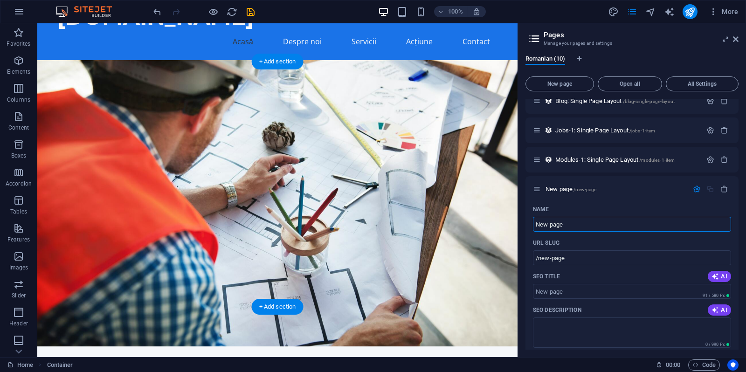
scroll to position [0, 0]
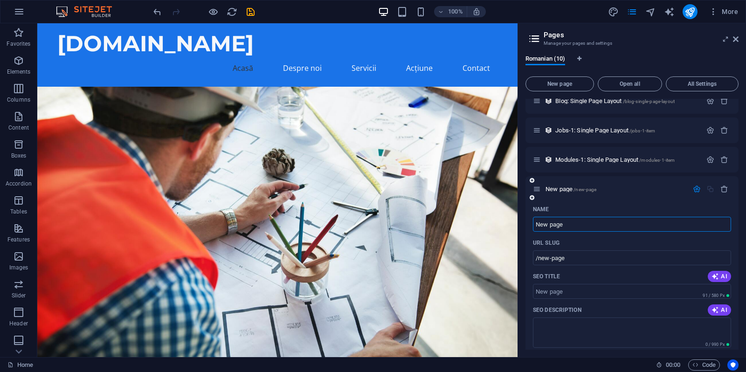
click at [595, 222] on input "New page" at bounding box center [632, 224] width 198 height 15
drag, startPoint x: 595, startPoint y: 222, endPoint x: 493, endPoint y: 212, distance: 102.6
click at [533, 217] on input "New page" at bounding box center [632, 224] width 198 height 15
type input "shop"
type input "/shop"
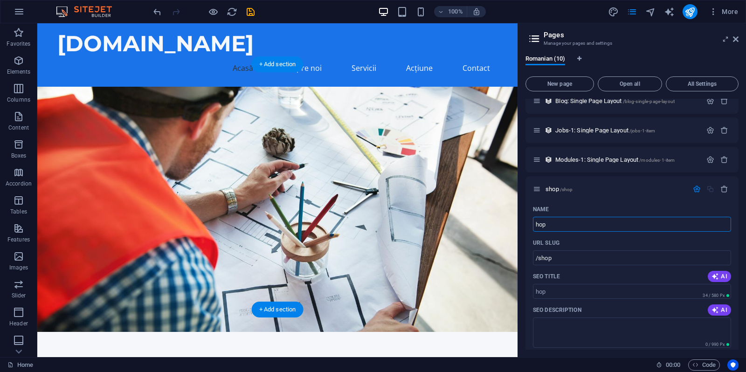
type input "hop"
type input "/hop"
type input "Shop"
type input "/shop"
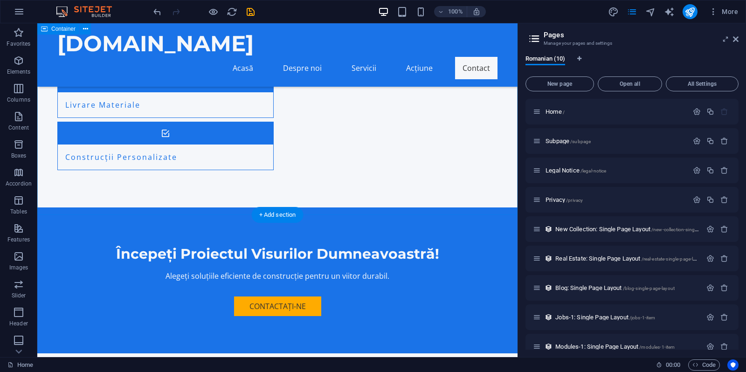
scroll to position [887, 0]
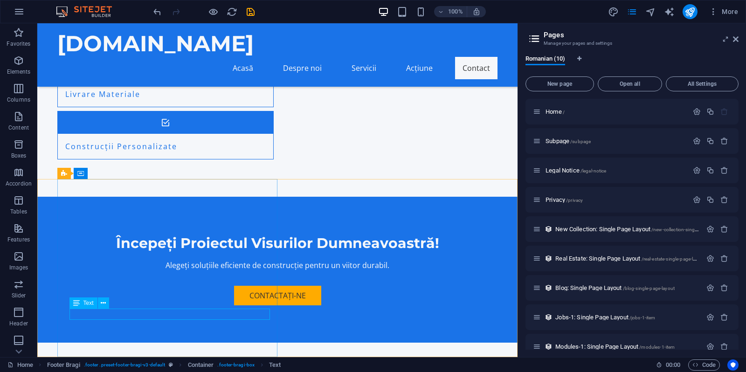
click at [82, 305] on div "Text" at bounding box center [84, 303] width 28 height 11
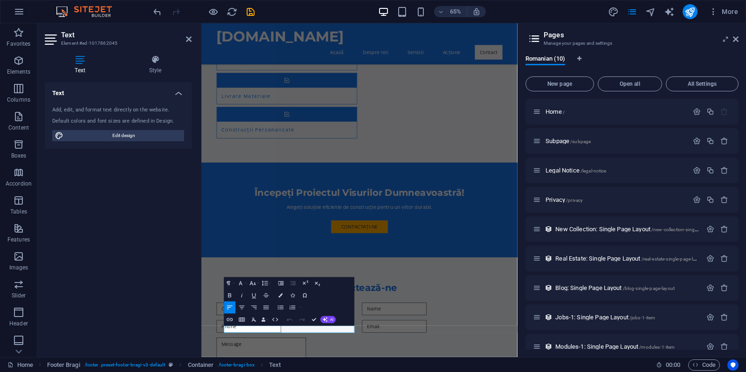
scroll to position [707, 0]
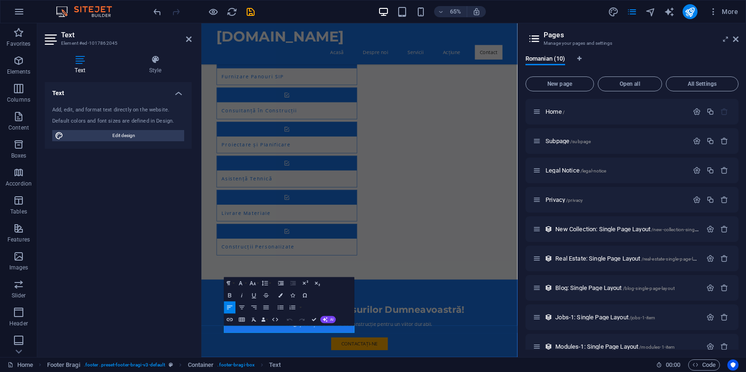
click at [83, 62] on icon at bounding box center [80, 59] width 70 height 9
click at [181, 99] on div "Add, edit, and format text directly on the website. Default colors and font siz…" at bounding box center [118, 124] width 147 height 50
click at [179, 96] on h4 "Text" at bounding box center [118, 90] width 147 height 17
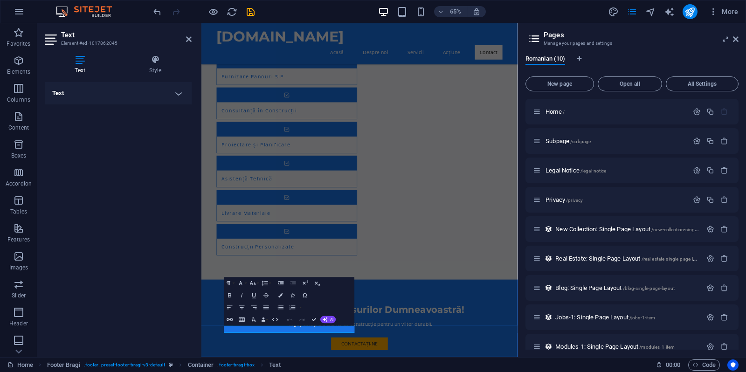
click at [184, 94] on h4 "Text" at bounding box center [118, 93] width 147 height 22
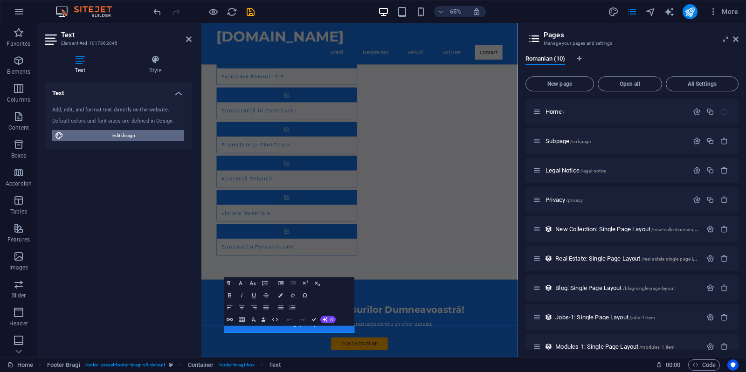
click at [136, 133] on span "Edit design" at bounding box center [123, 135] width 115 height 11
select select "px"
select select "200"
select select "px"
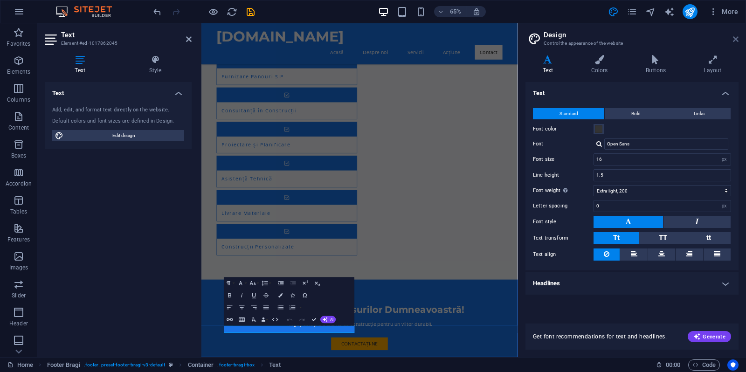
click at [737, 37] on icon at bounding box center [736, 38] width 6 height 7
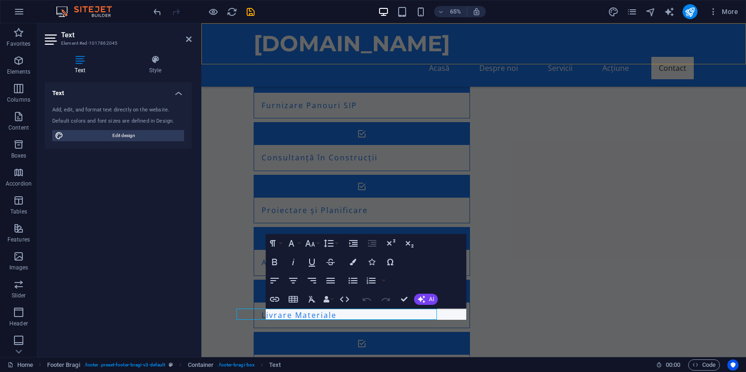
scroll to position [887, 0]
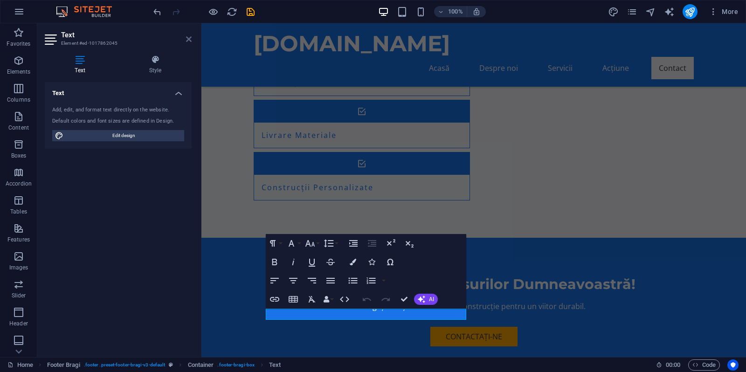
click at [191, 39] on icon at bounding box center [189, 38] width 6 height 7
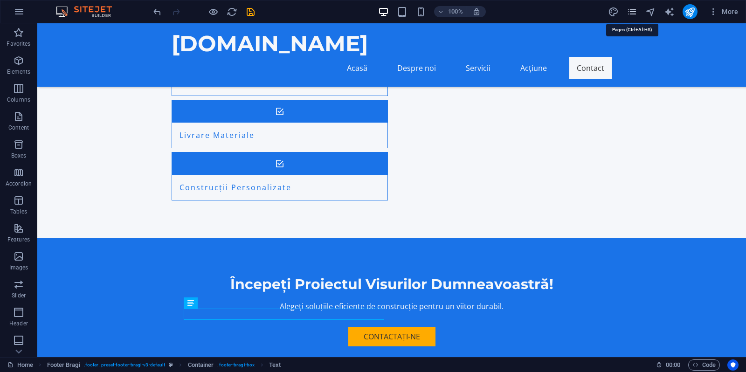
click at [634, 15] on icon "pages" at bounding box center [632, 12] width 11 height 11
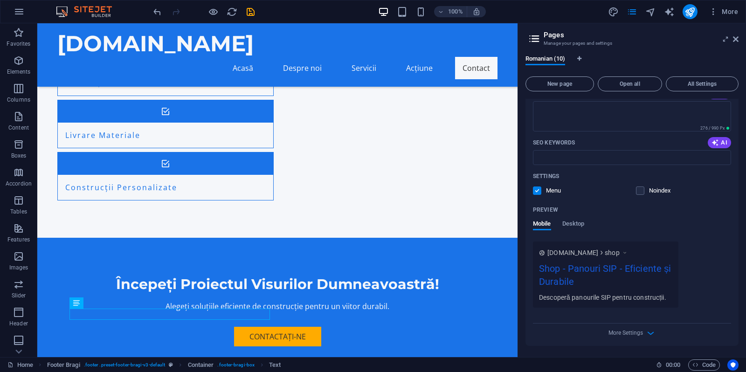
scroll to position [308, 0]
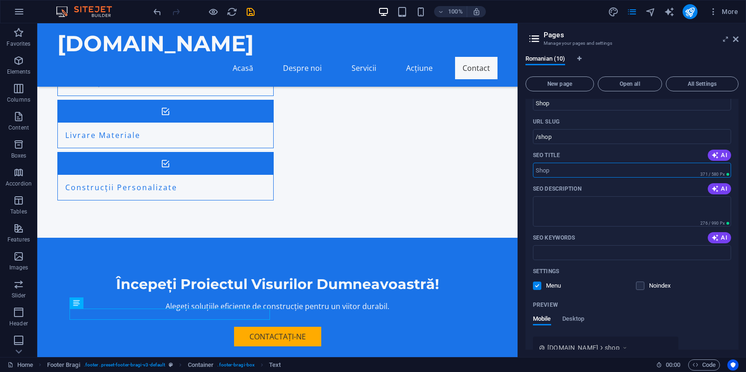
click at [591, 173] on input "SEO Title" at bounding box center [632, 170] width 198 height 15
click at [630, 167] on input "shop online magazin online" at bounding box center [632, 170] width 198 height 15
type input "shop online magazin online sip panouri"
click at [613, 211] on textarea "SEO Description" at bounding box center [632, 211] width 198 height 30
click at [576, 252] on input "SEO Keywords" at bounding box center [632, 252] width 198 height 15
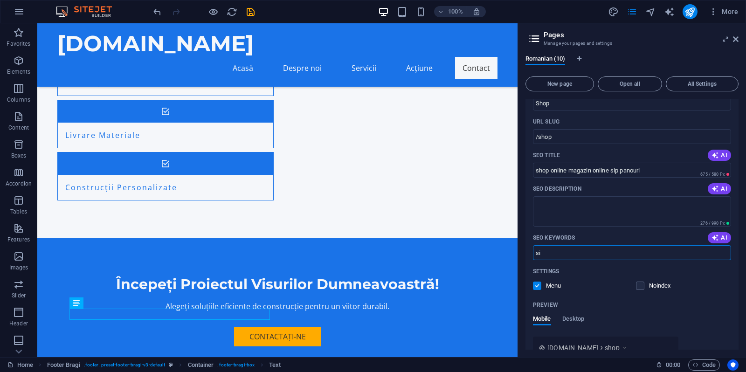
type input "s"
type input "panouri sip"
click at [566, 202] on textarea "SEO Description" at bounding box center [632, 211] width 198 height 30
type textarea "[PERSON_NAME] sip"
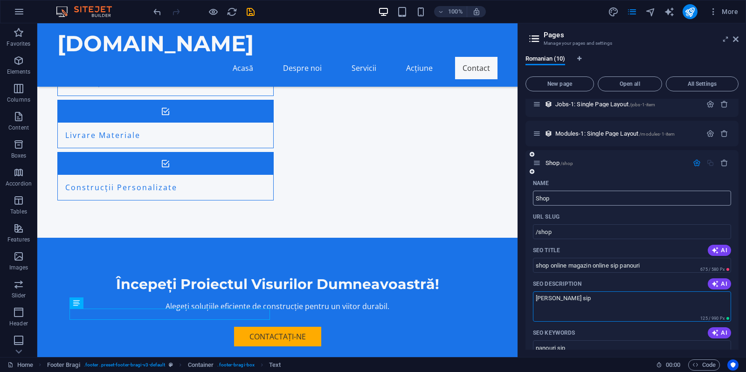
scroll to position [417, 0]
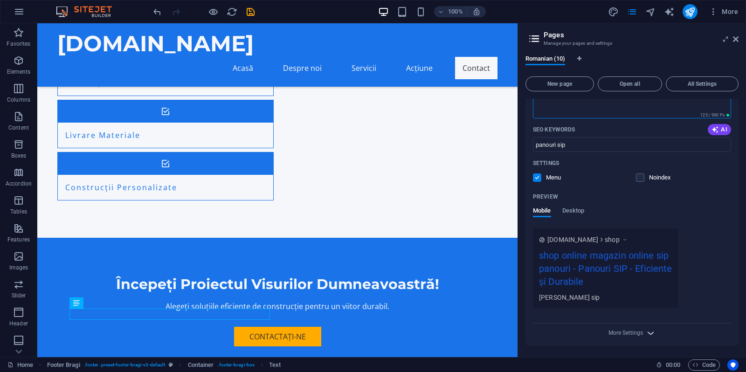
click at [650, 335] on icon "button" at bounding box center [651, 333] width 11 height 11
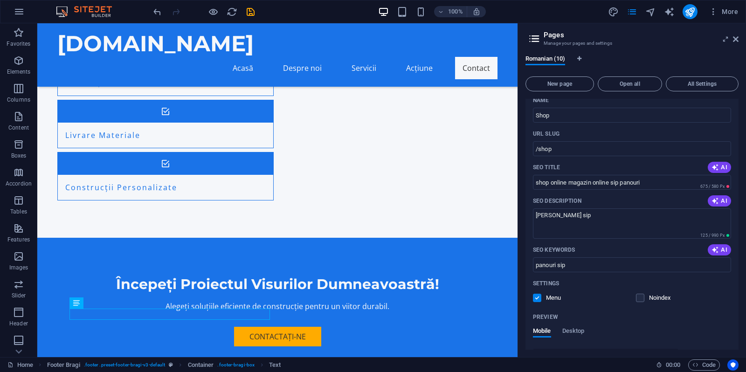
scroll to position [0, 0]
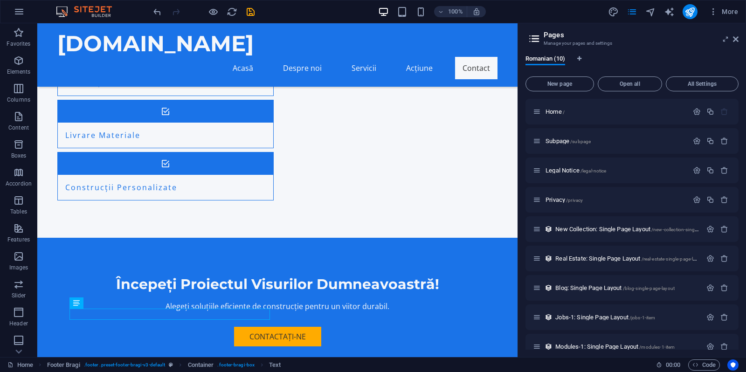
click at [741, 39] on aside "Pages Manage your pages and settings Romanian (10) New page Open all All Settin…" at bounding box center [632, 190] width 229 height 334
click at [738, 40] on icon at bounding box center [736, 38] width 6 height 7
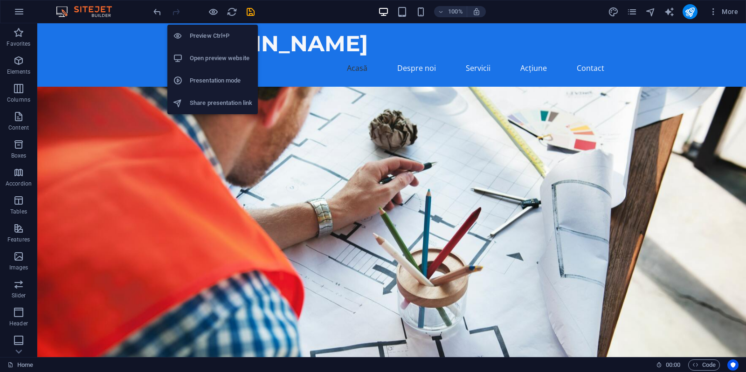
click at [211, 36] on h6 "Preview Ctrl+P" at bounding box center [221, 35] width 63 height 11
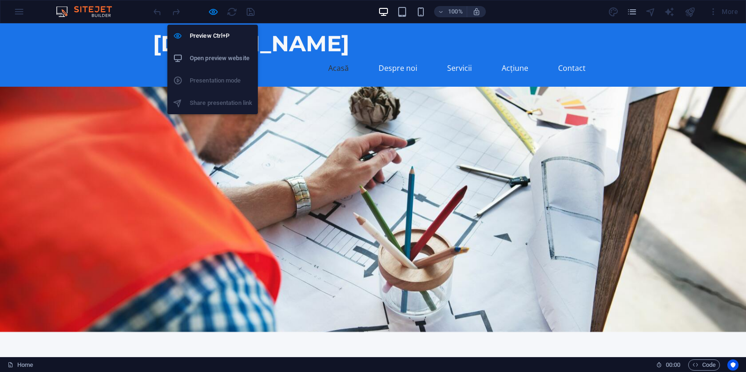
click at [218, 59] on h6 "Open preview website" at bounding box center [221, 58] width 63 height 11
